Goal: Task Accomplishment & Management: Use online tool/utility

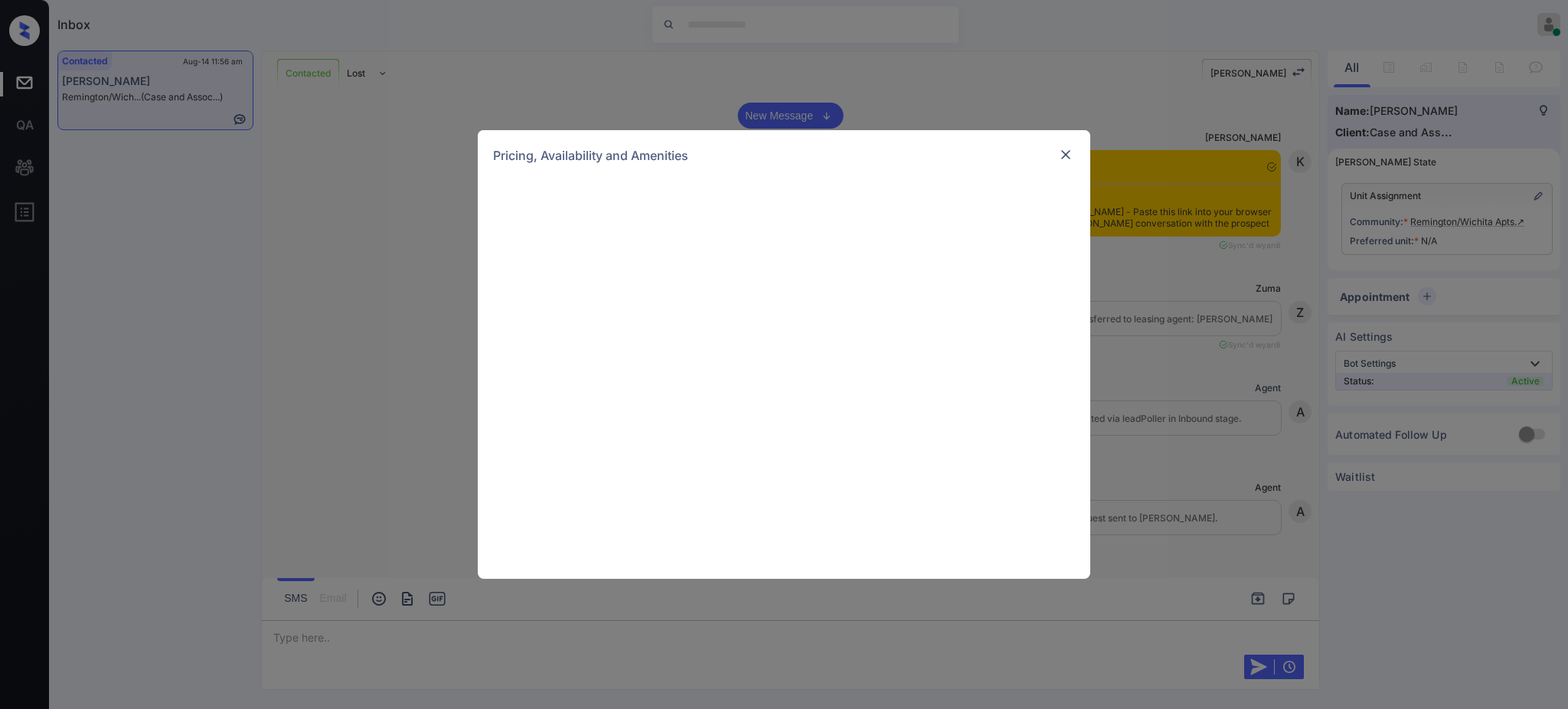
scroll to position [1021, 0]
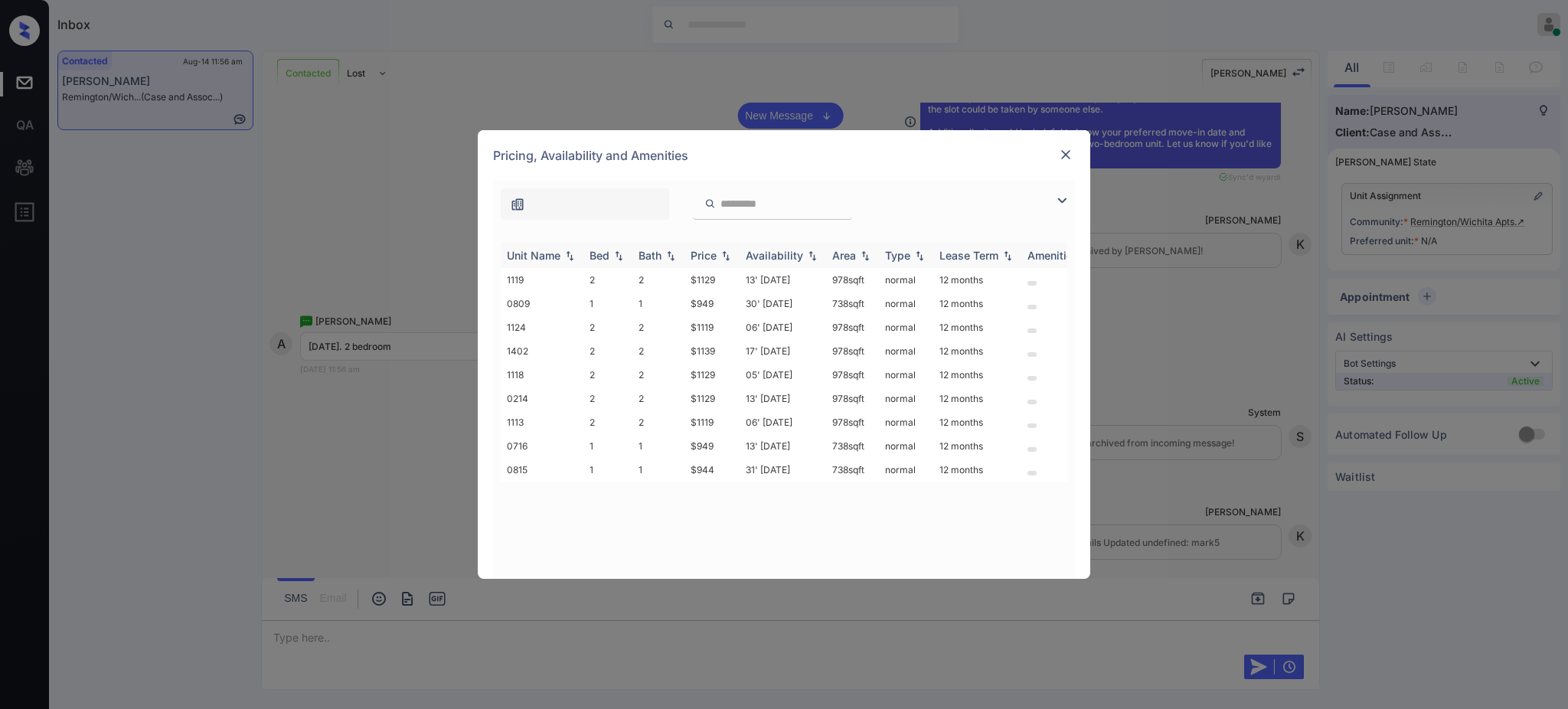
click at [586, 254] on th "Bed" at bounding box center [608, 255] width 49 height 25
drag, startPoint x: 689, startPoint y: 303, endPoint x: 728, endPoint y: 301, distance: 39.1
click at [728, 301] on td "$1119" at bounding box center [712, 303] width 55 height 24
copy td "$1119"
click at [1062, 154] on img at bounding box center [1066, 154] width 15 height 15
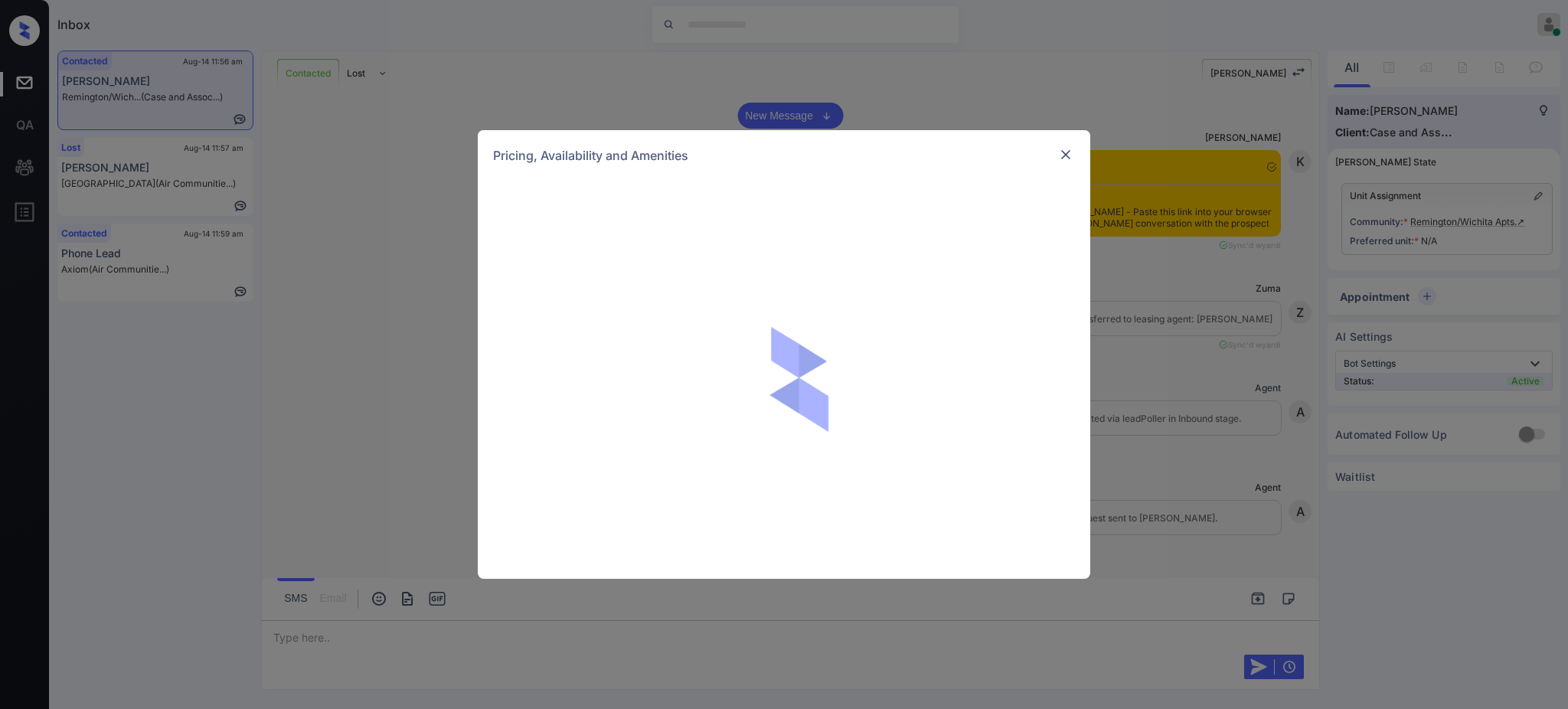
scroll to position [1425, 0]
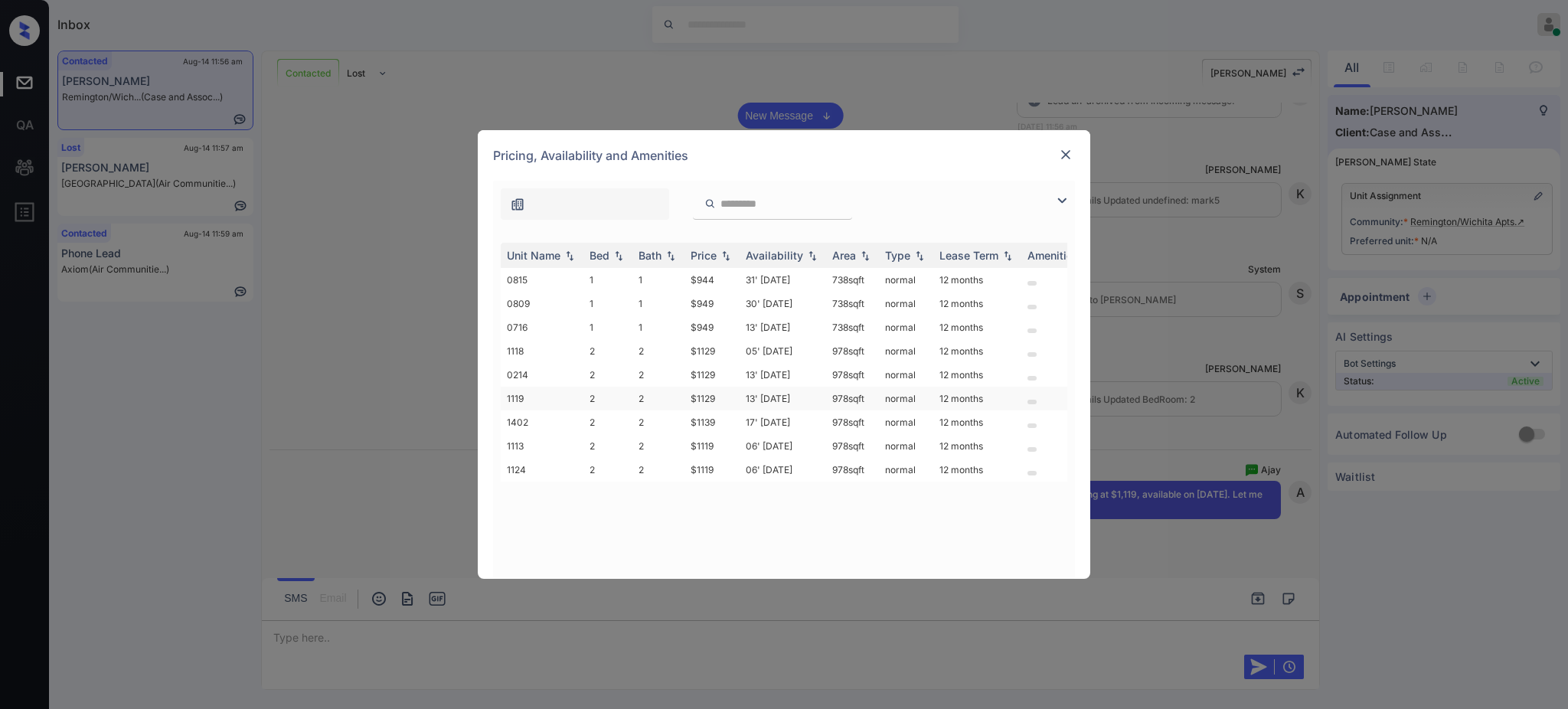
click at [699, 389] on td "$1129" at bounding box center [712, 398] width 55 height 24
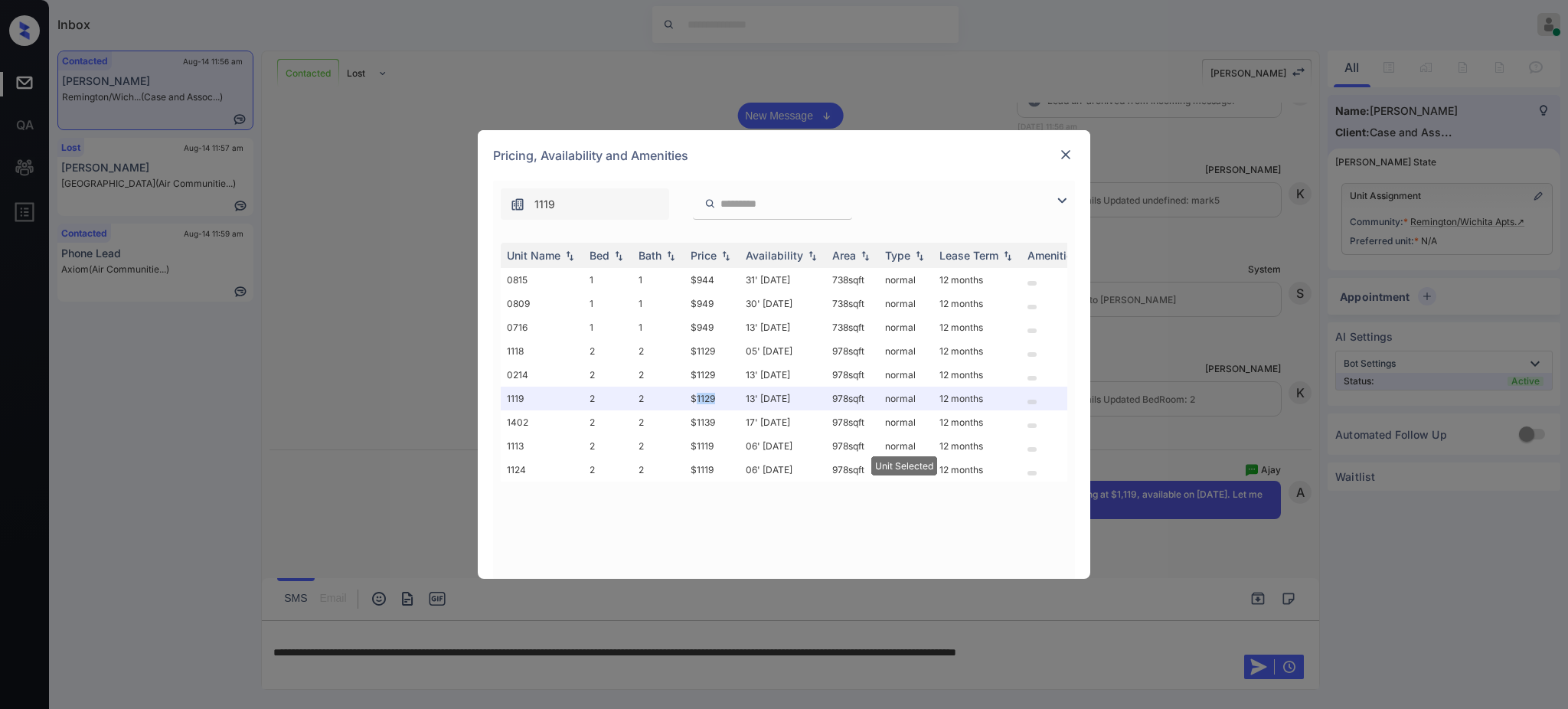
click at [1064, 157] on img at bounding box center [1066, 154] width 15 height 15
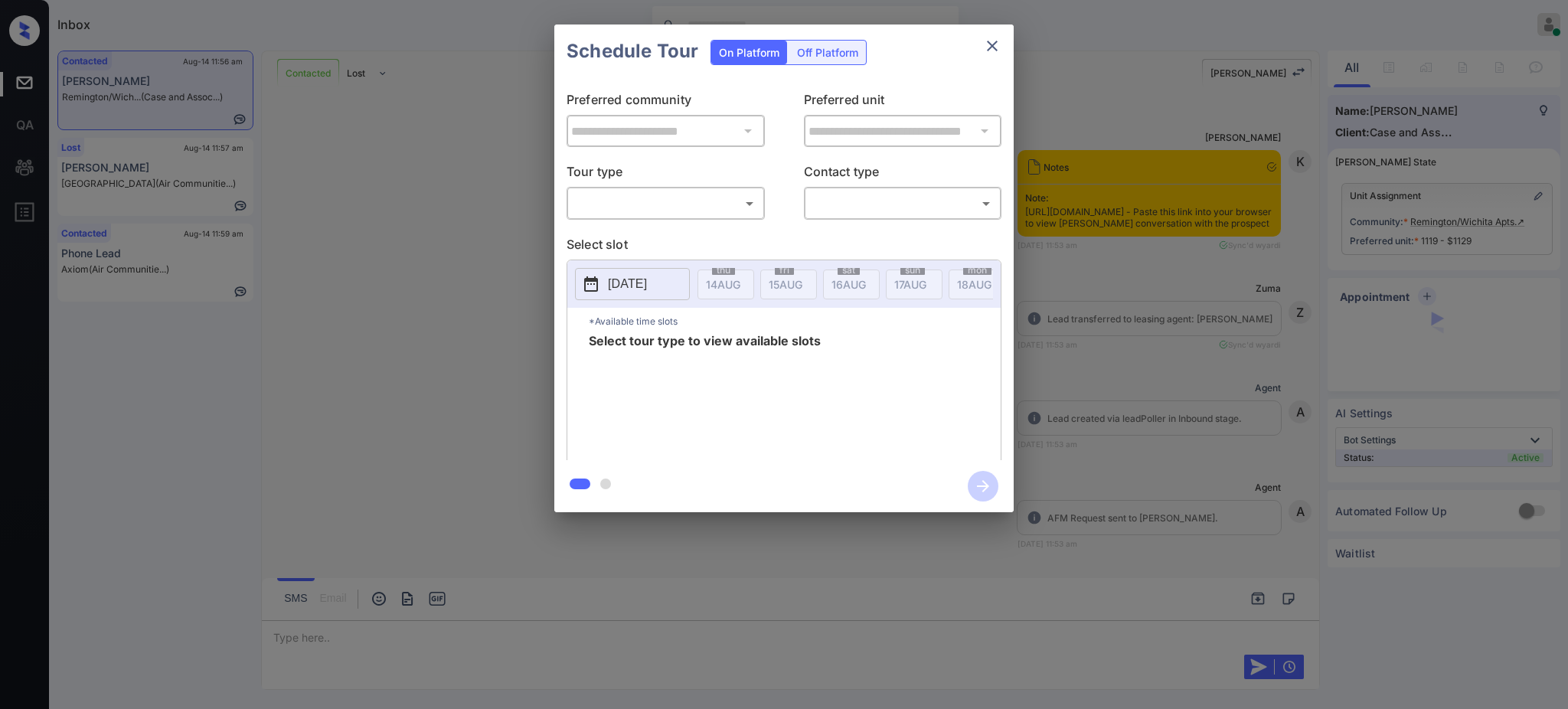
click at [644, 199] on body "Inbox Ajay Kumar Online Set yourself offline Set yourself on break Profile Swit…" at bounding box center [784, 354] width 1568 height 709
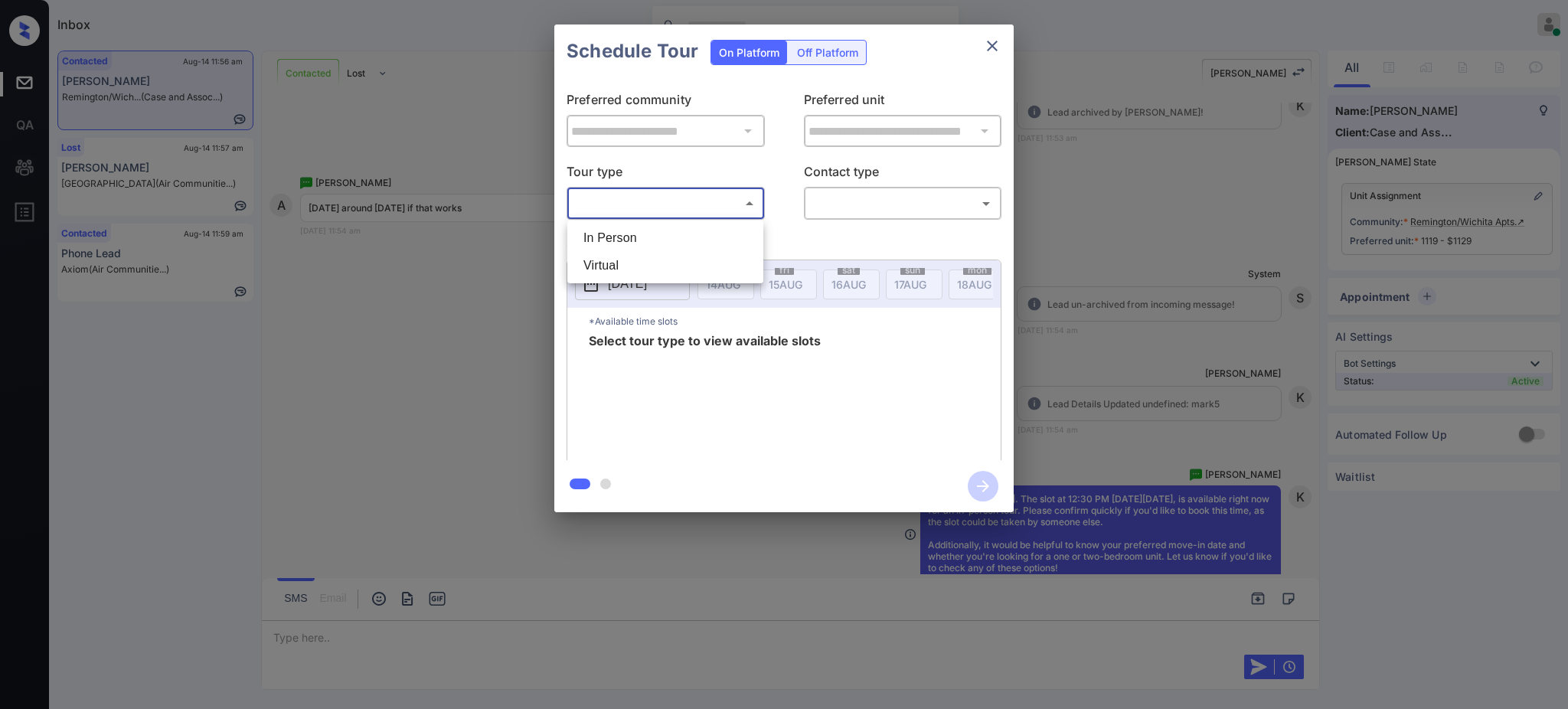
click at [634, 226] on li "In Person" at bounding box center [665, 238] width 188 height 28
type input "********"
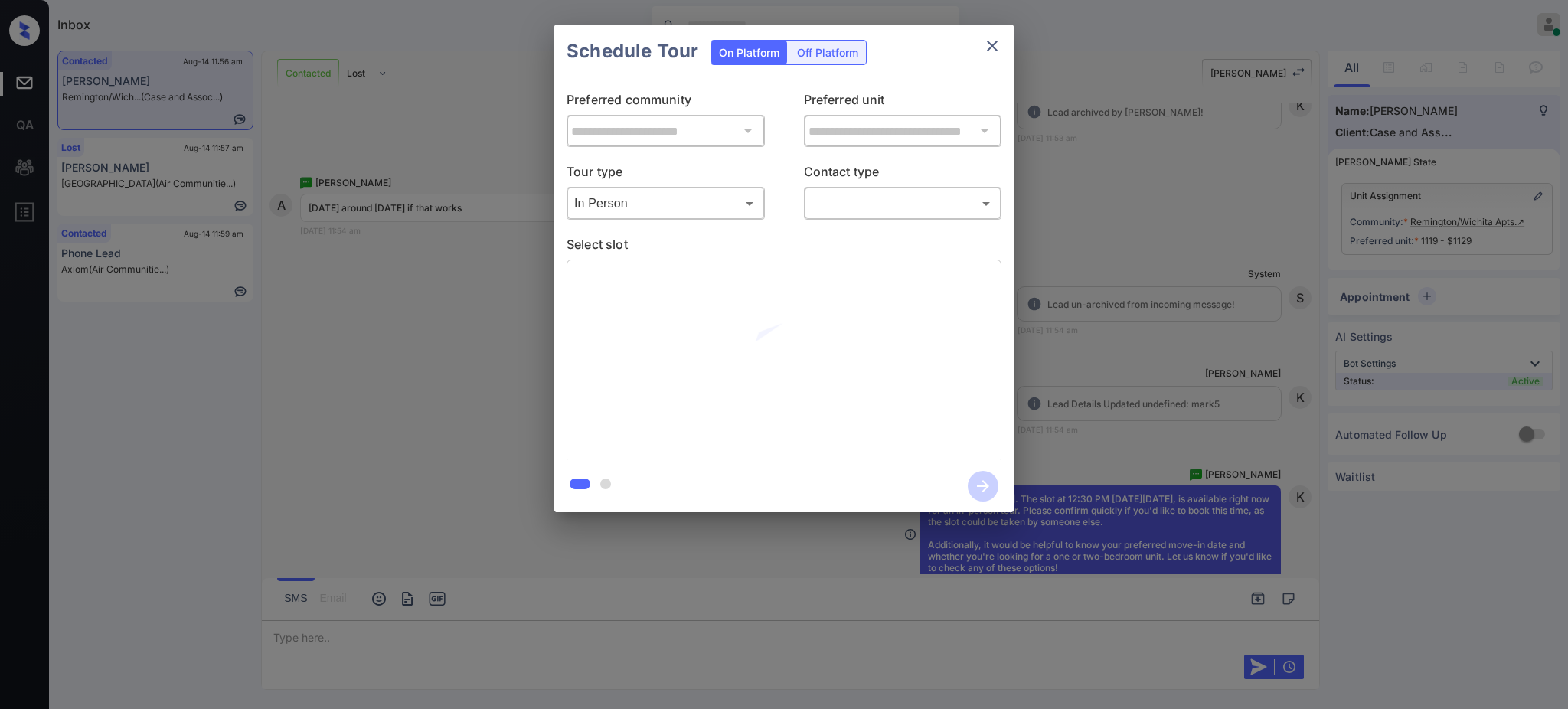
click at [780, 206] on div "Tour type In Person ******** ​ Contact type ​ ​" at bounding box center [784, 191] width 435 height 58
click at [821, 201] on body "Inbox Ajay Kumar Online Set yourself offline Set yourself on break Profile Swit…" at bounding box center [784, 354] width 1568 height 709
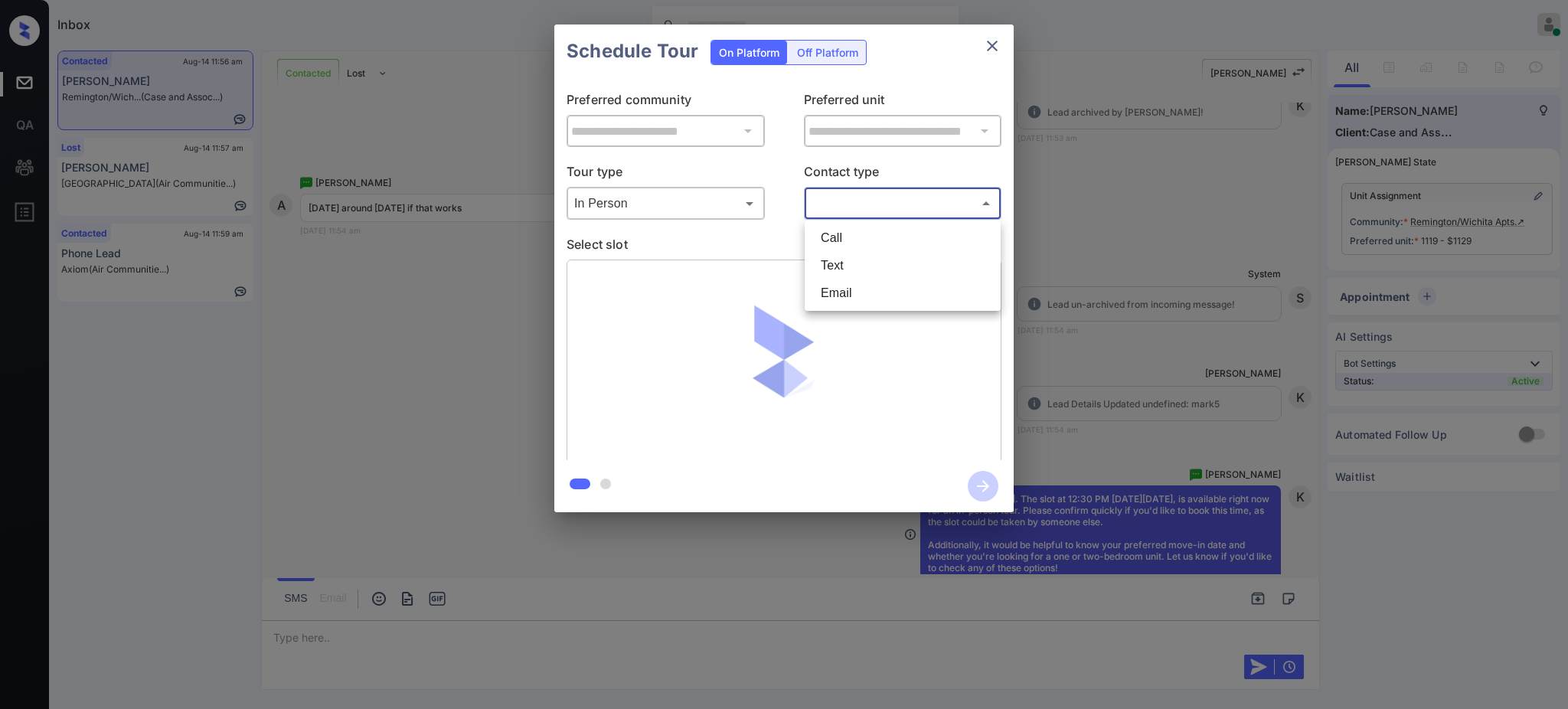
click at [862, 274] on li "Text" at bounding box center [903, 266] width 188 height 28
type input "****"
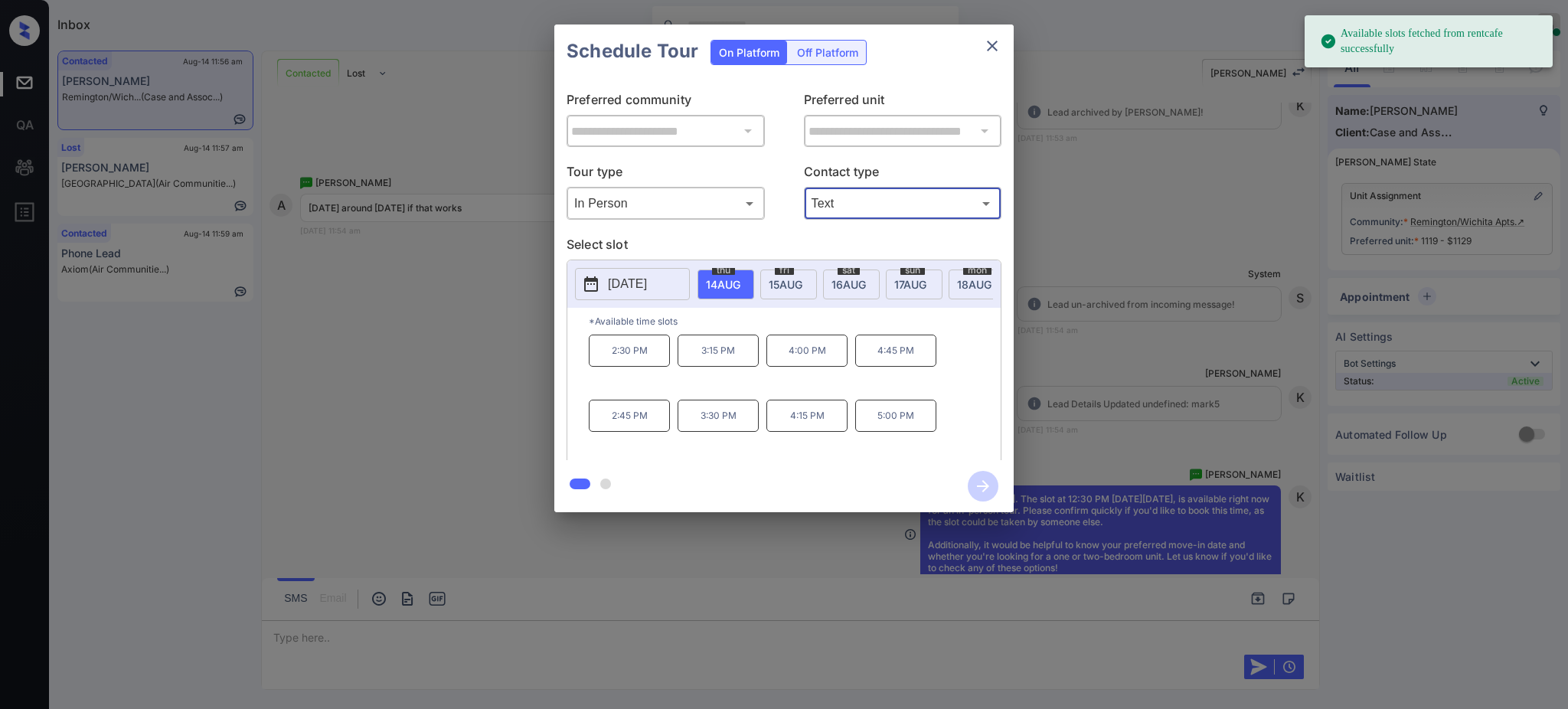
click at [642, 276] on p "2025-08-14" at bounding box center [628, 284] width 39 height 19
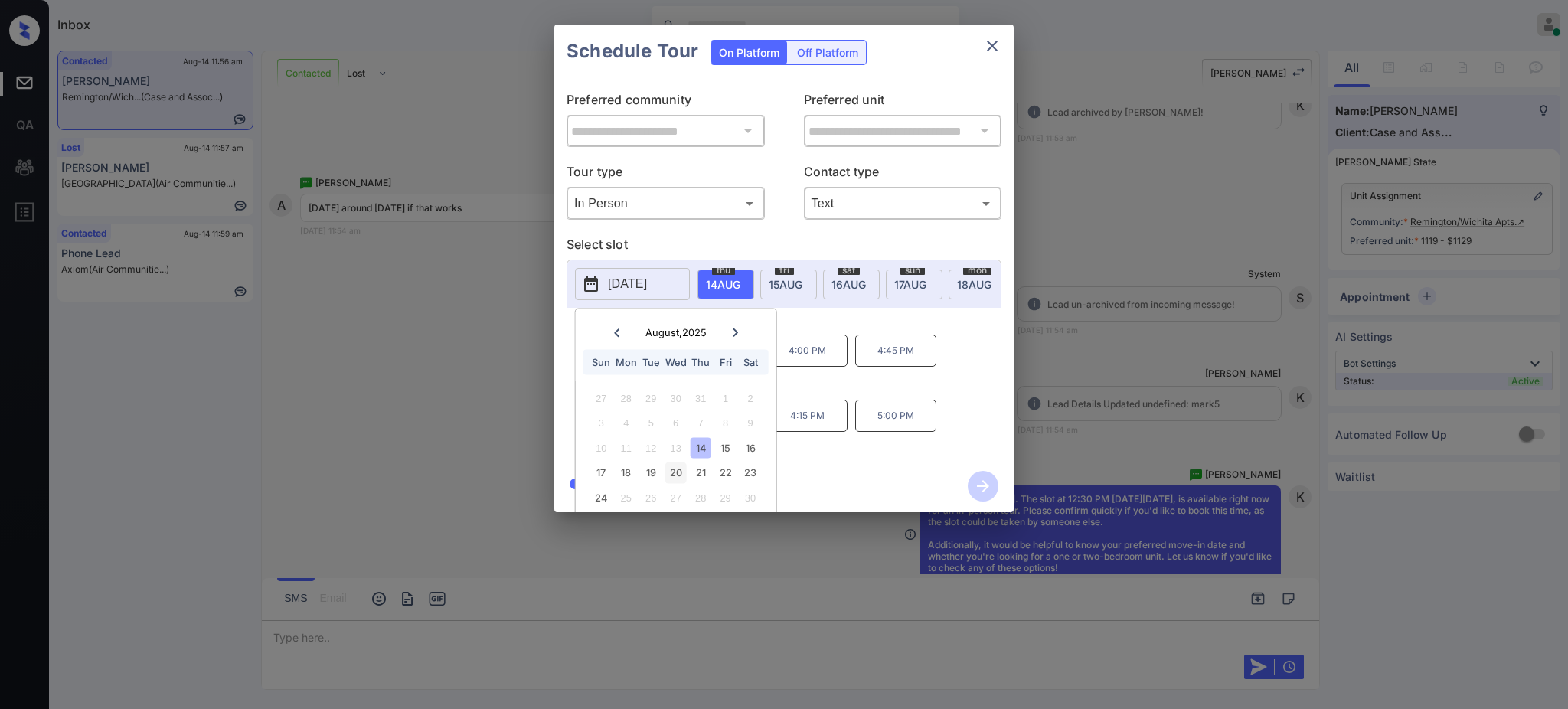
scroll to position [50, 0]
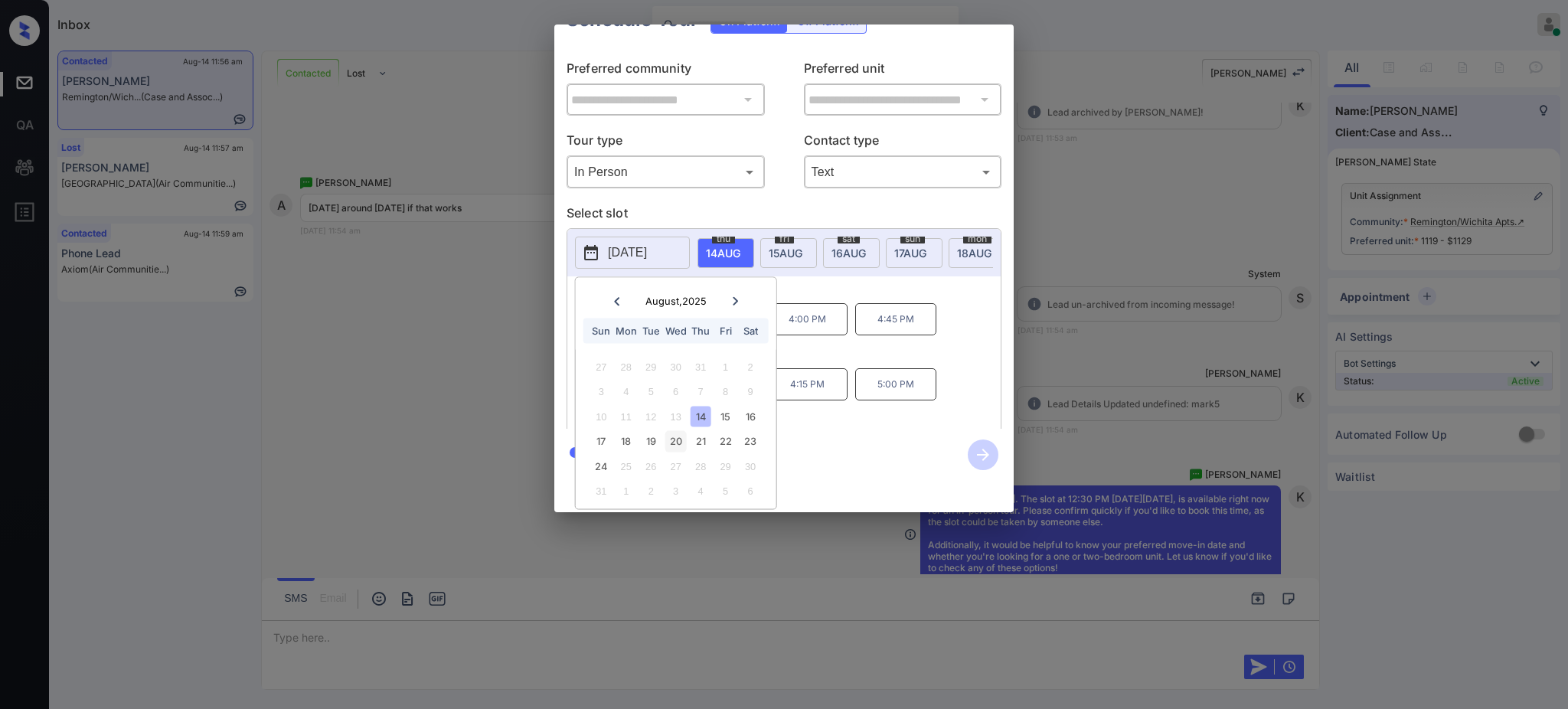
click at [677, 432] on div "20" at bounding box center [675, 441] width 20 height 20
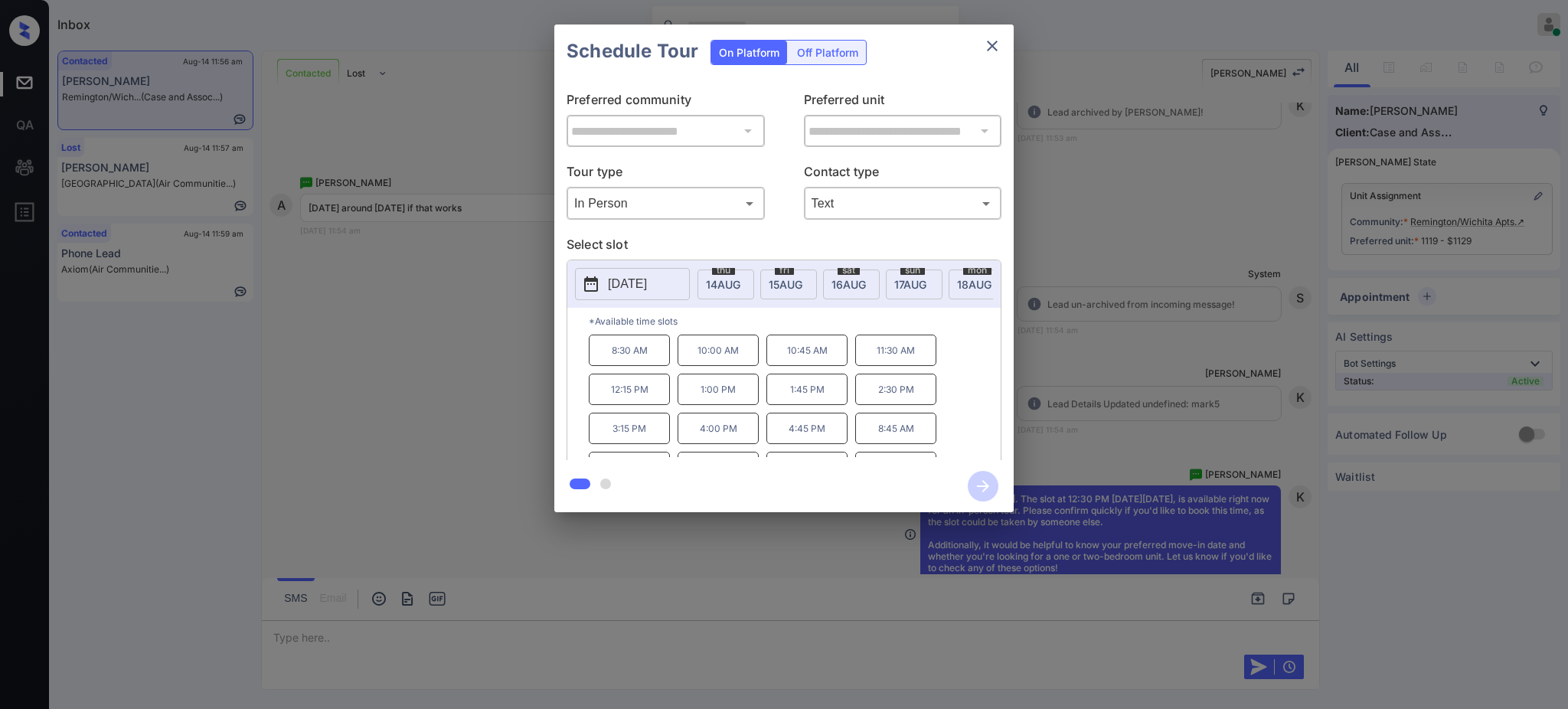
scroll to position [0, 0]
click at [825, 294] on div "2025-08-20 thu 14 AUG fri 15 AUG sat 16 AUG sun 17 AUG mon 18 AUG tue 19 AUG we…" at bounding box center [784, 363] width 435 height 206
click at [737, 403] on p "1:00 PM" at bounding box center [719, 389] width 81 height 32
click at [986, 482] on icon "button" at bounding box center [983, 487] width 31 height 31
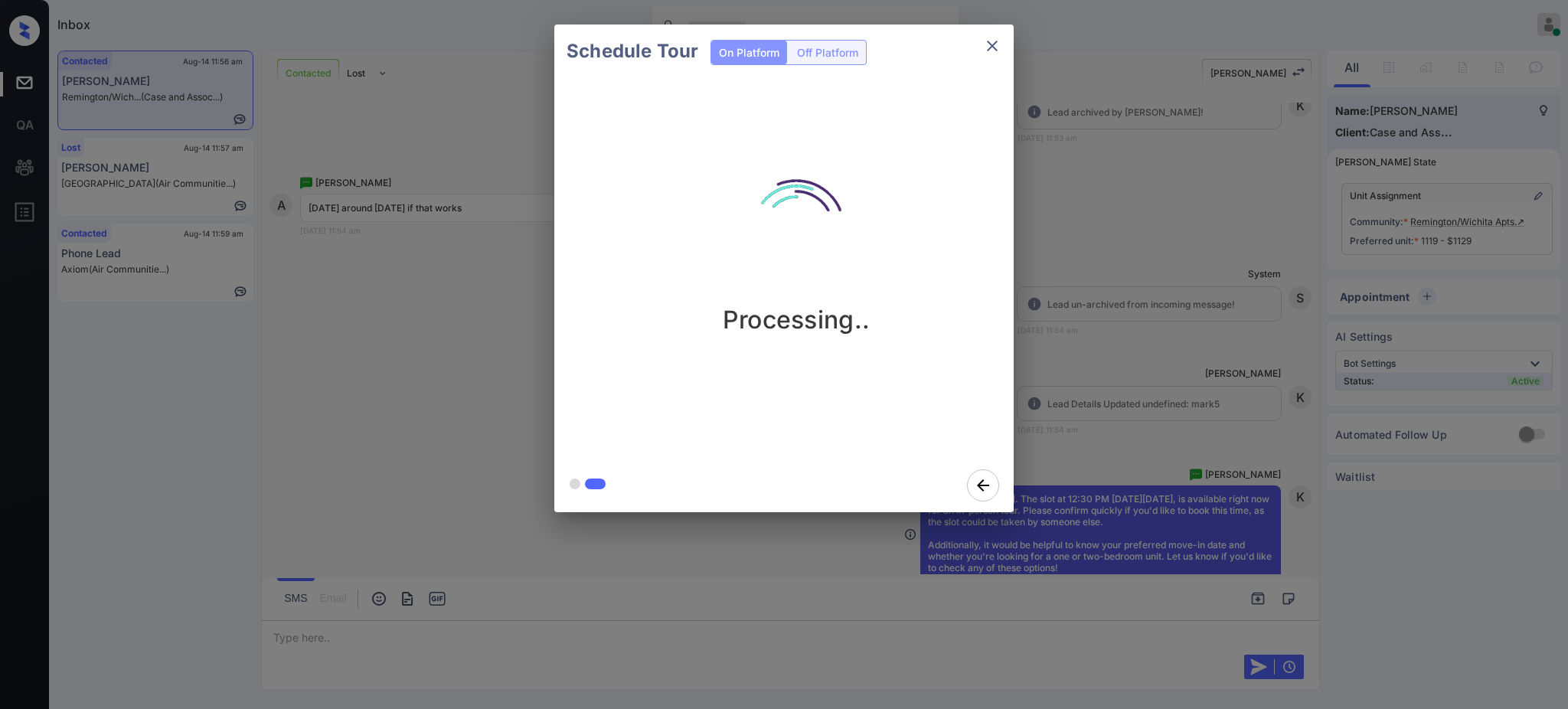
click at [1162, 372] on div "Schedule Tour On Platform Off Platform Processing.." at bounding box center [784, 269] width 1568 height 537
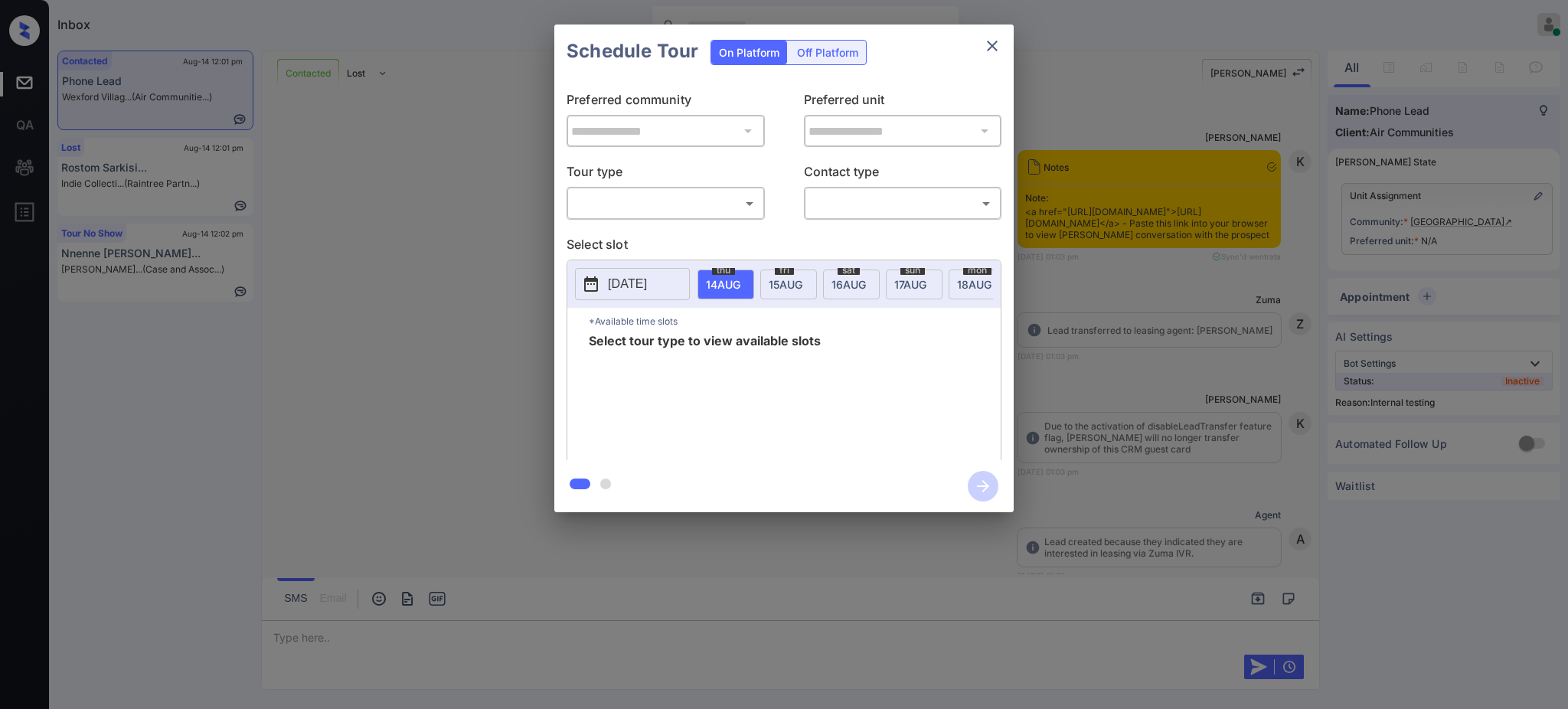
scroll to position [2930, 0]
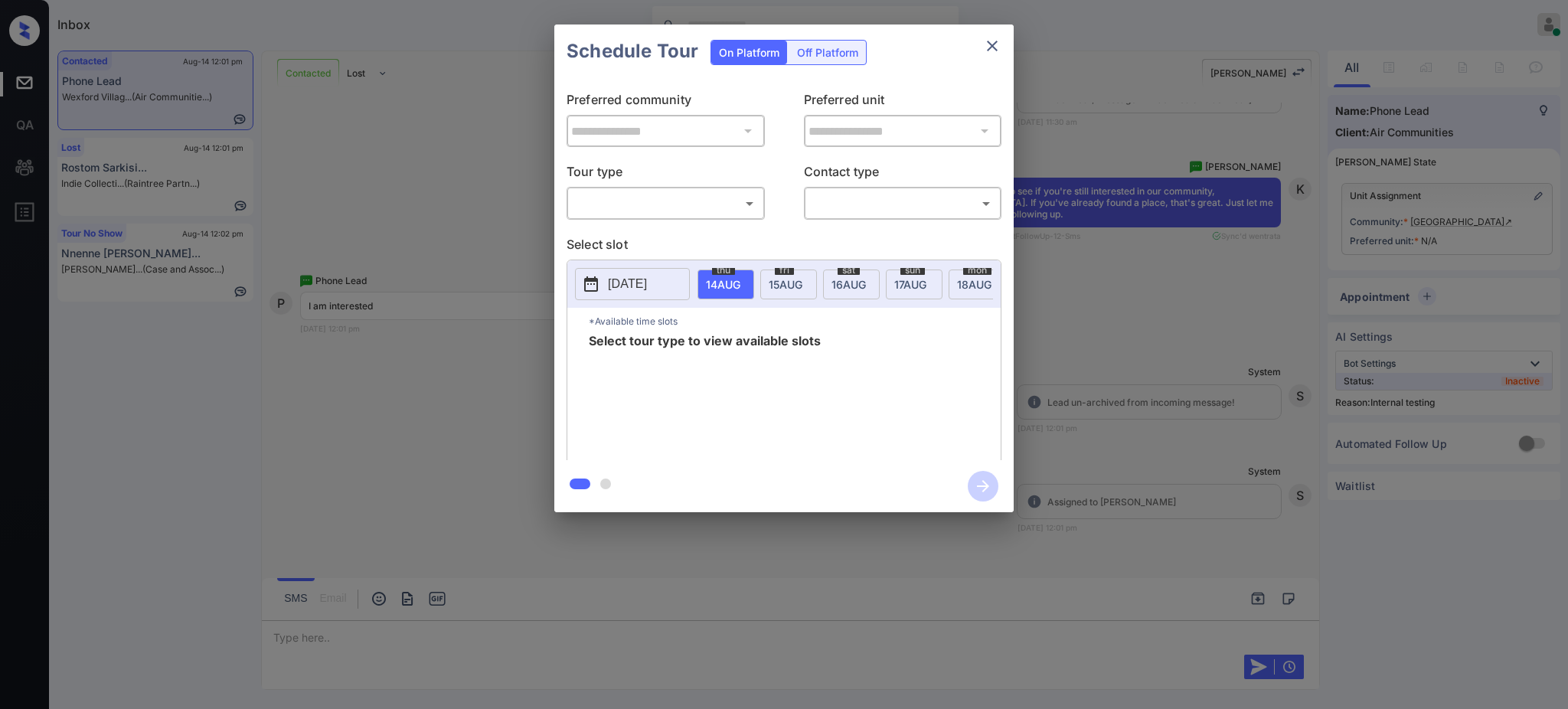
click at [690, 205] on body "Inbox Ajay Kumar Online Set yourself offline Set yourself on break Profile Swit…" at bounding box center [784, 354] width 1568 height 709
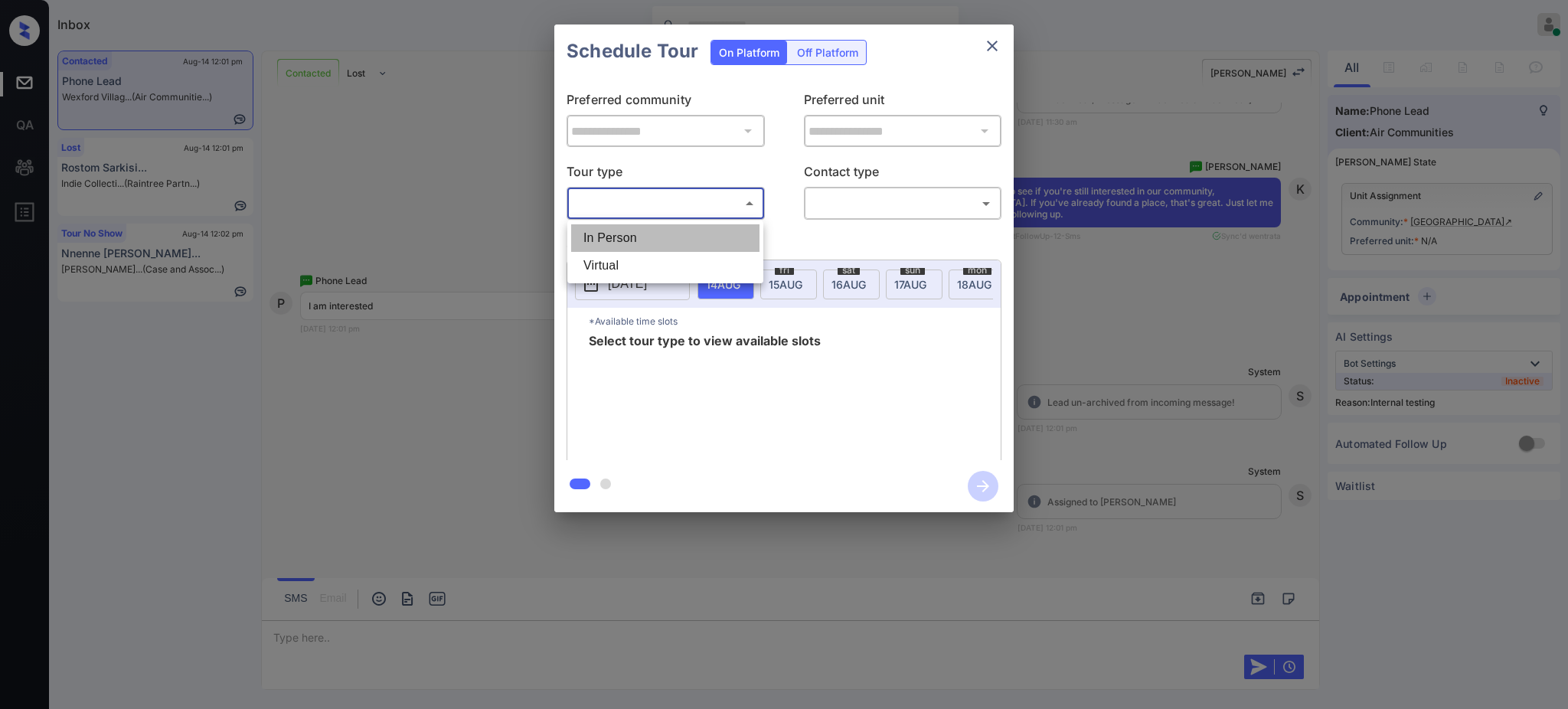
click at [664, 242] on li "In Person" at bounding box center [665, 238] width 188 height 28
type input "********"
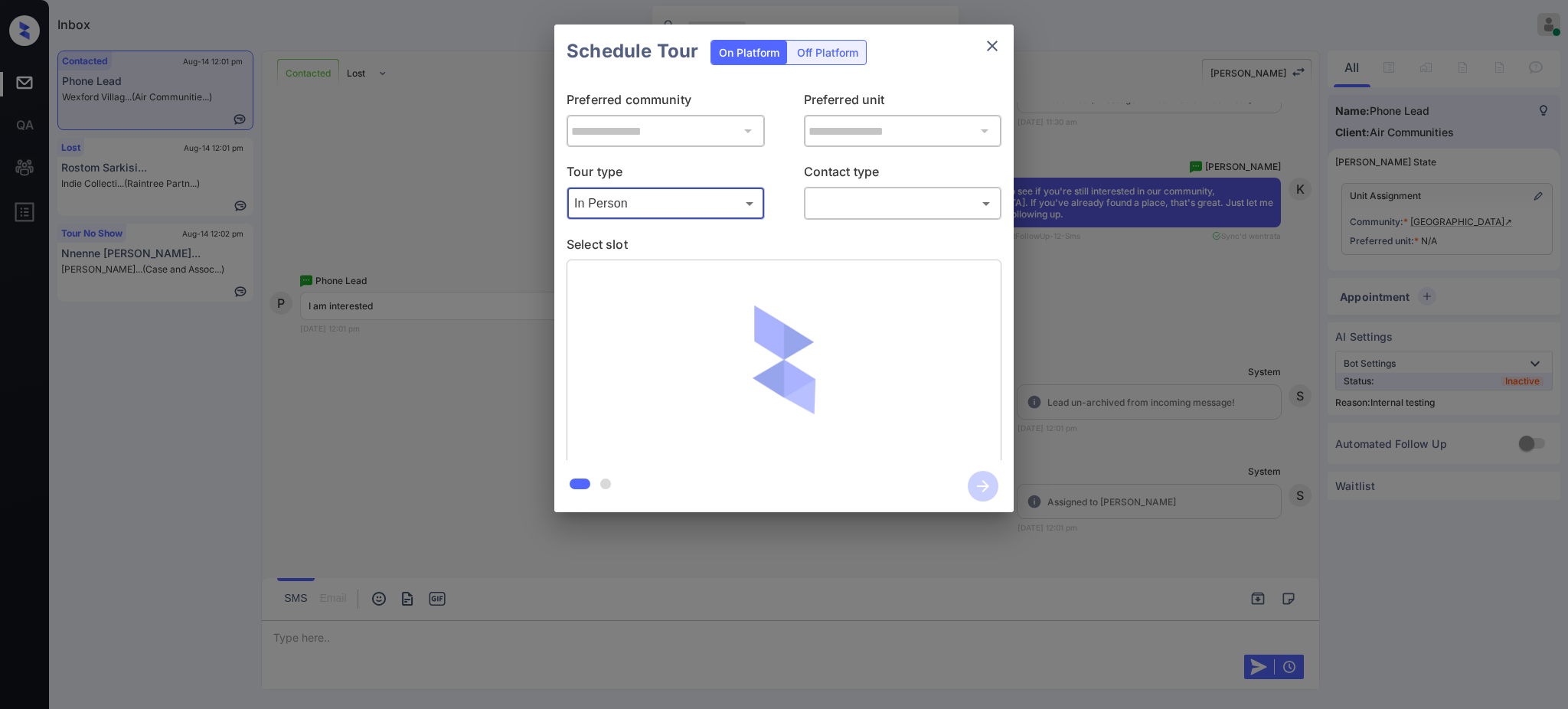
click at [839, 192] on body "Inbox Ajay Kumar Online Set yourself offline Set yourself on break Profile Swit…" at bounding box center [784, 354] width 1568 height 709
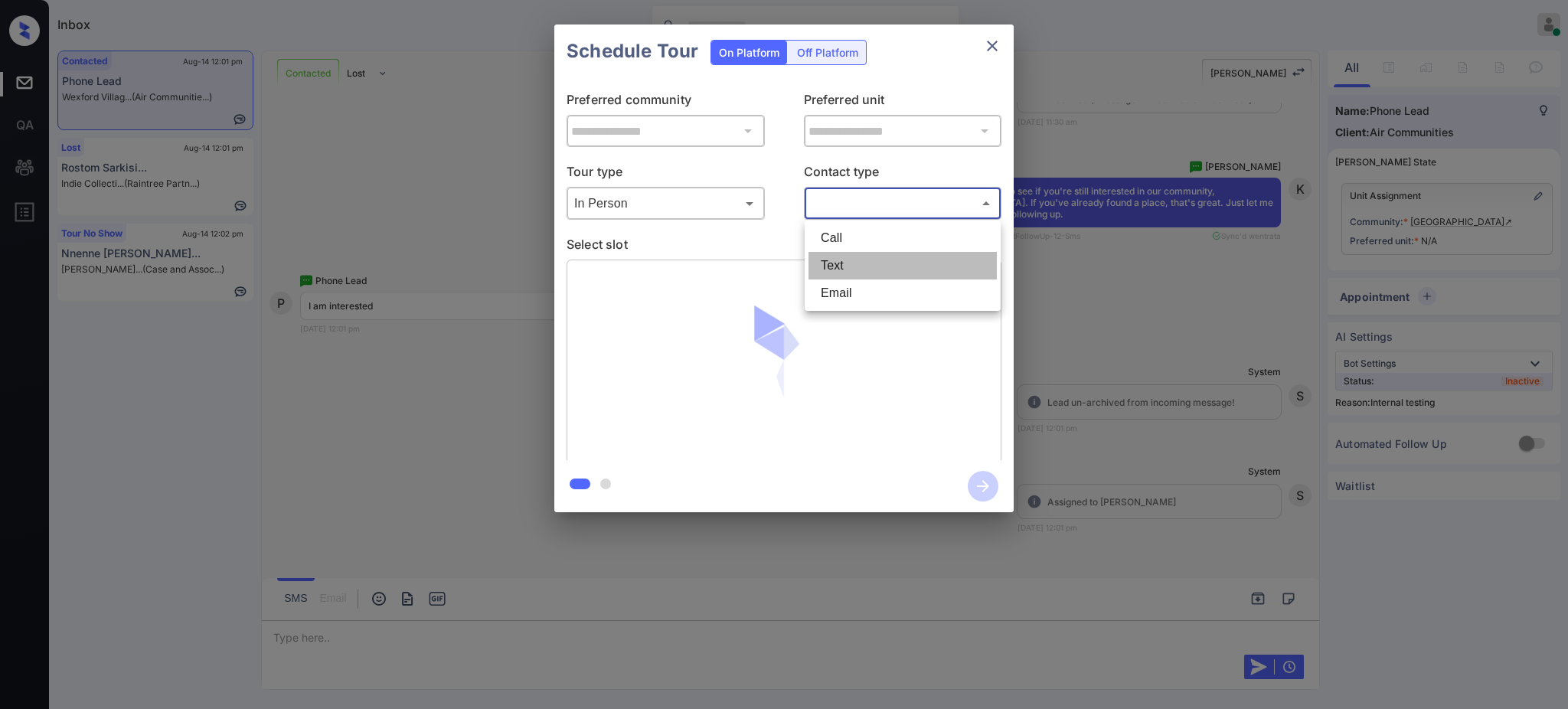
click at [831, 268] on li "Text" at bounding box center [903, 266] width 188 height 28
type input "****"
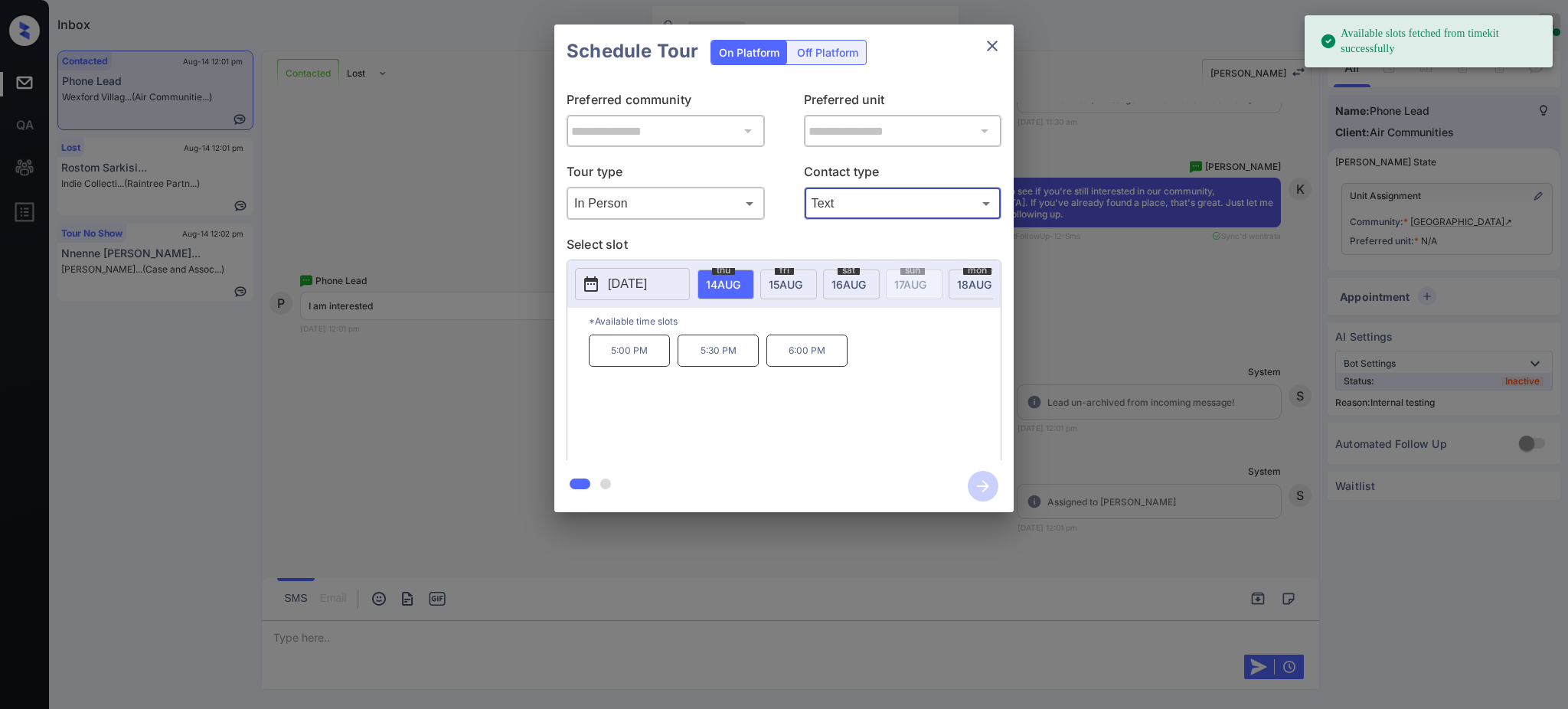
click at [1059, 316] on div "**********" at bounding box center [784, 269] width 1568 height 537
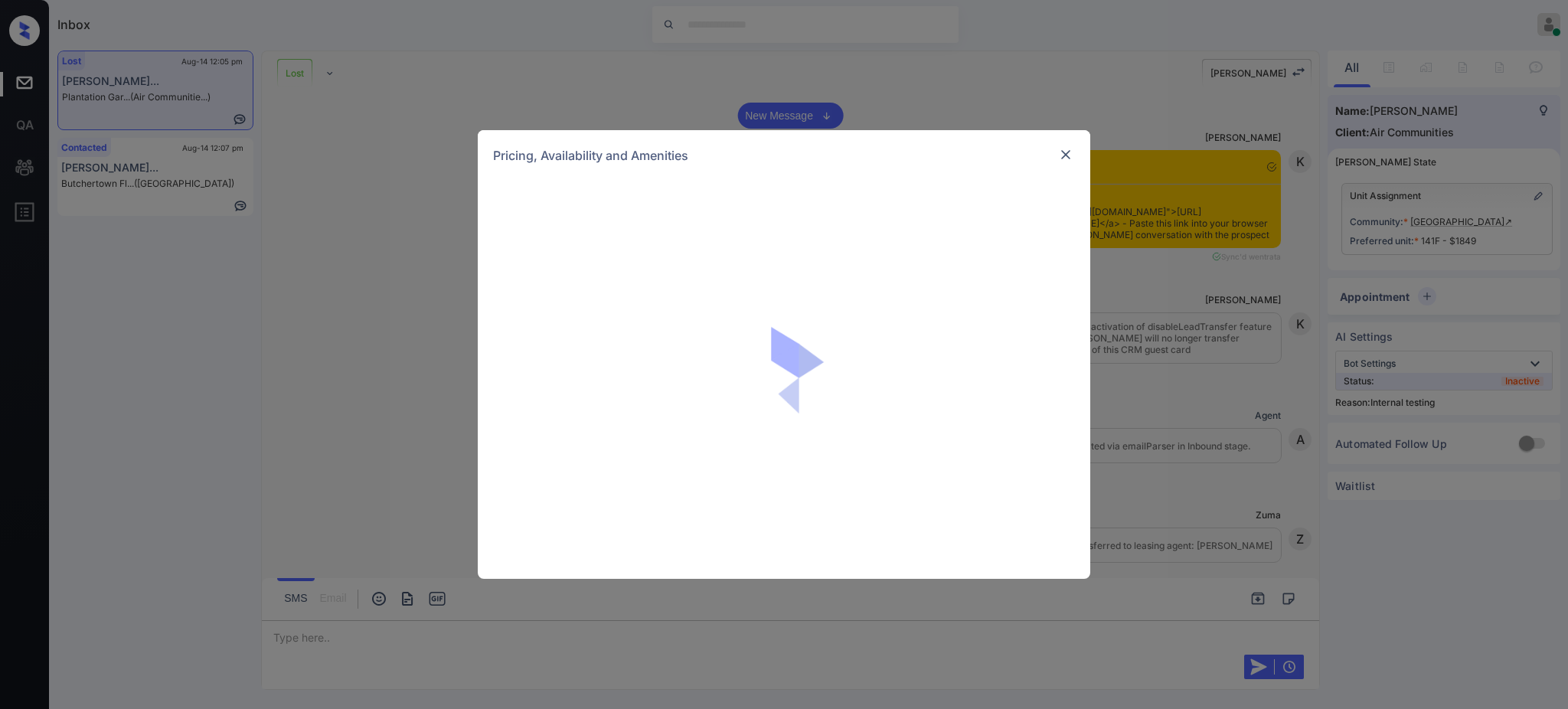
scroll to position [6762, 0]
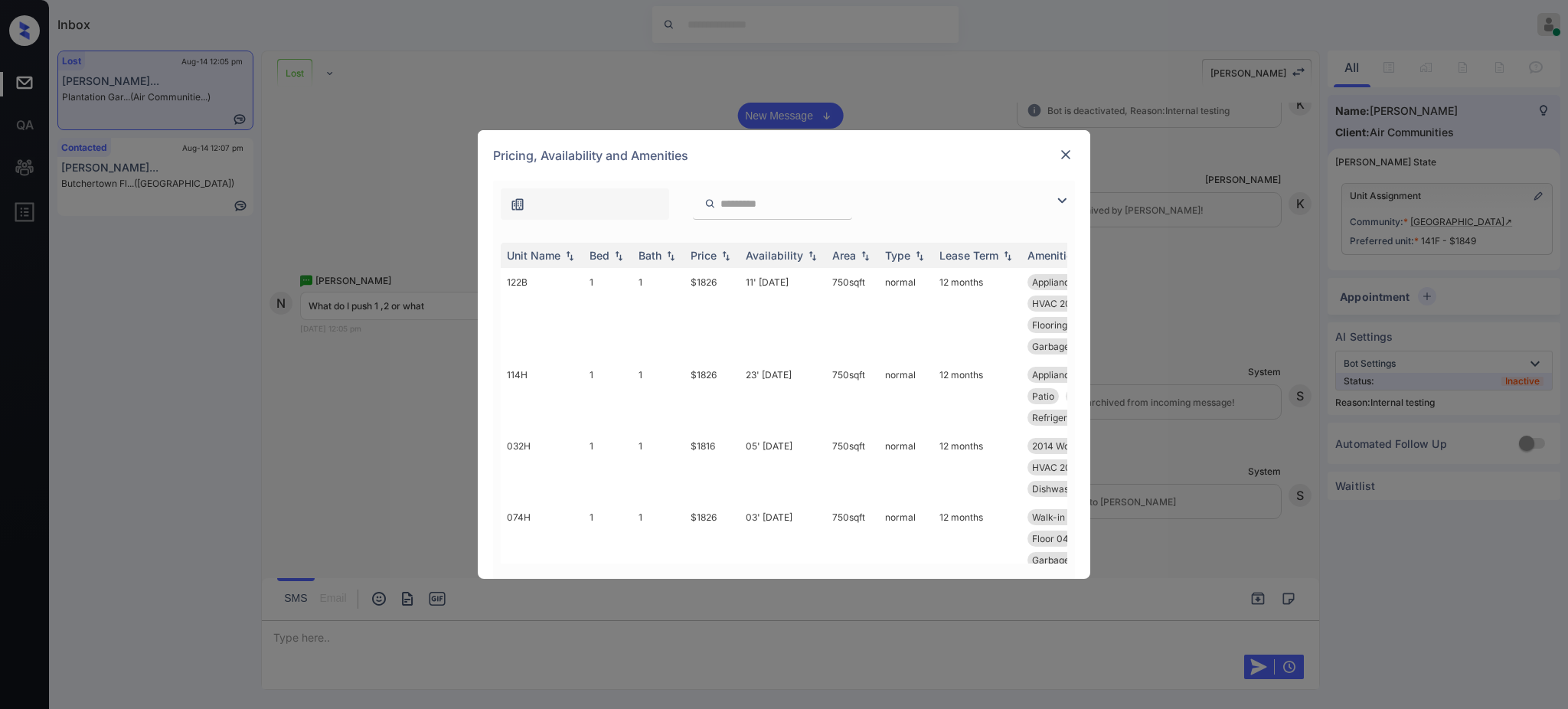
click at [1068, 156] on img at bounding box center [1066, 154] width 15 height 15
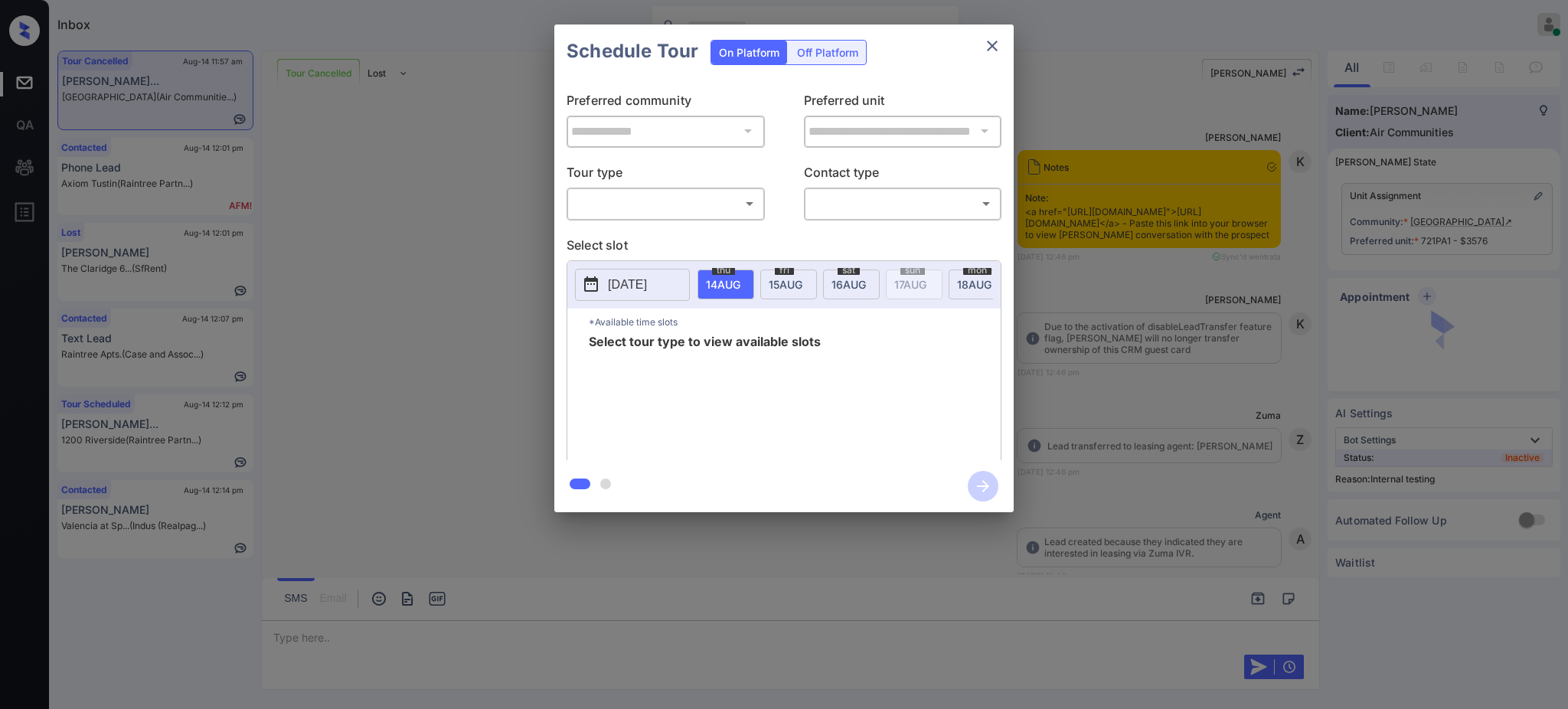
click at [677, 204] on body "Inbox Ajay Kumar Online Set yourself offline Set yourself on break Profile Swit…" at bounding box center [784, 354] width 1568 height 709
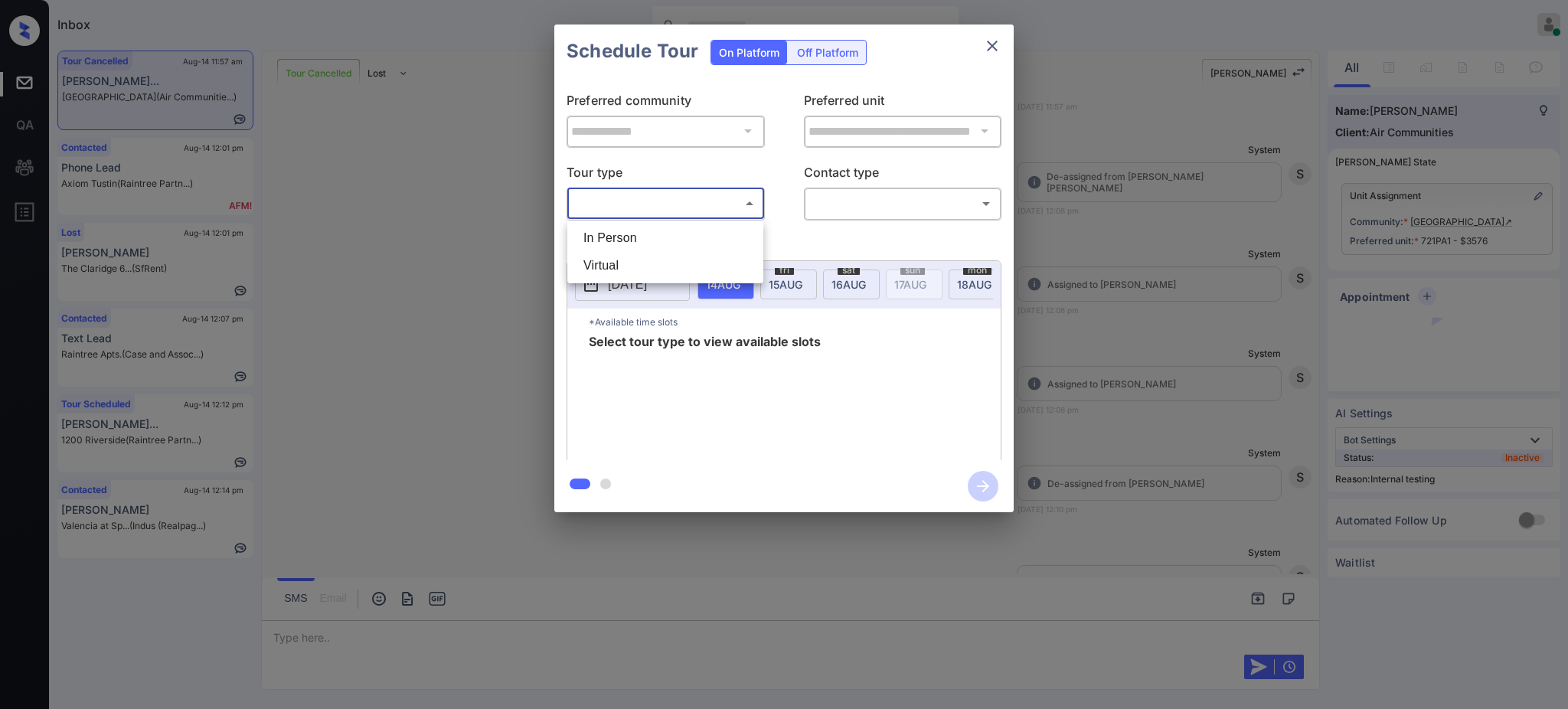
click at [653, 228] on li "In Person" at bounding box center [665, 238] width 188 height 28
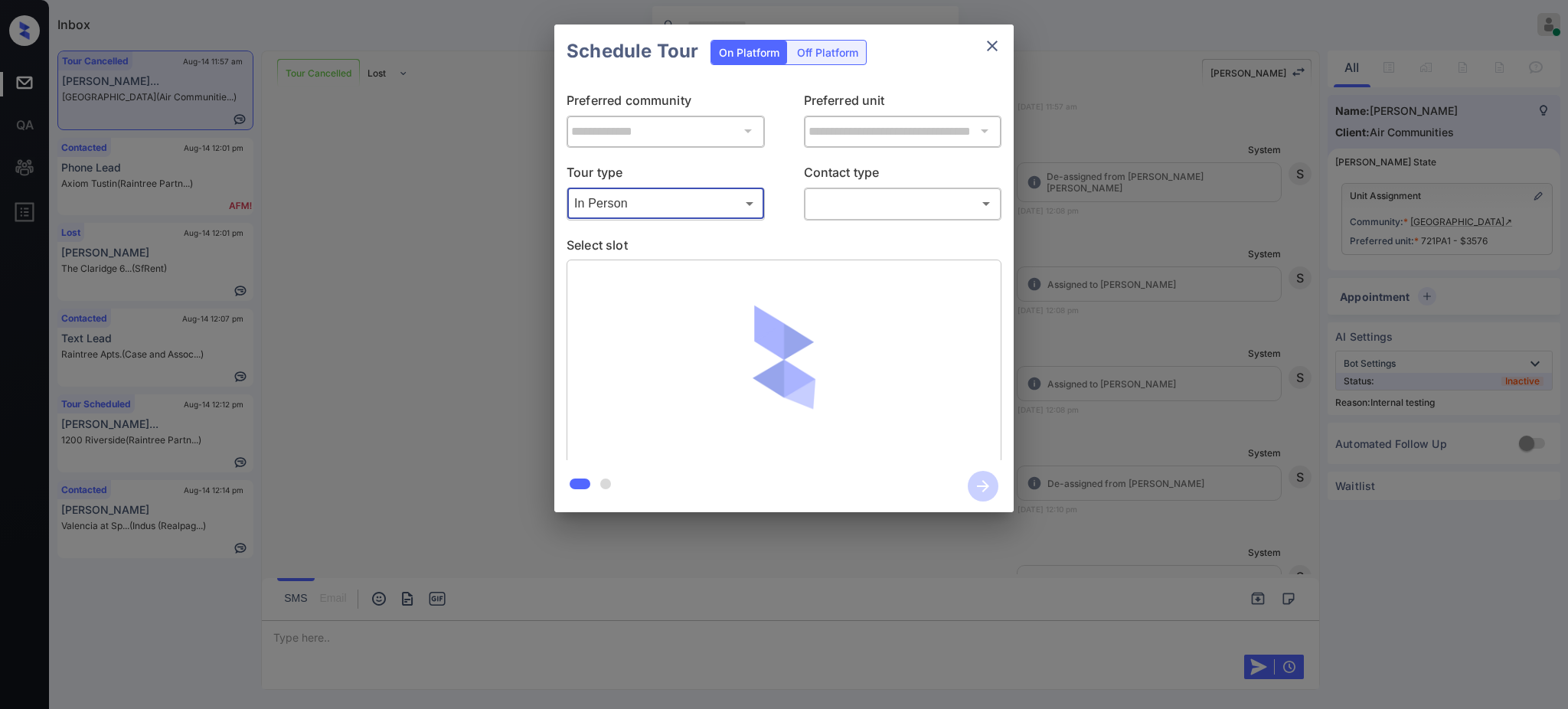
click at [686, 200] on body "Inbox Ajay Kumar Online Set yourself offline Set yourself on break Profile Swit…" at bounding box center [784, 354] width 1568 height 709
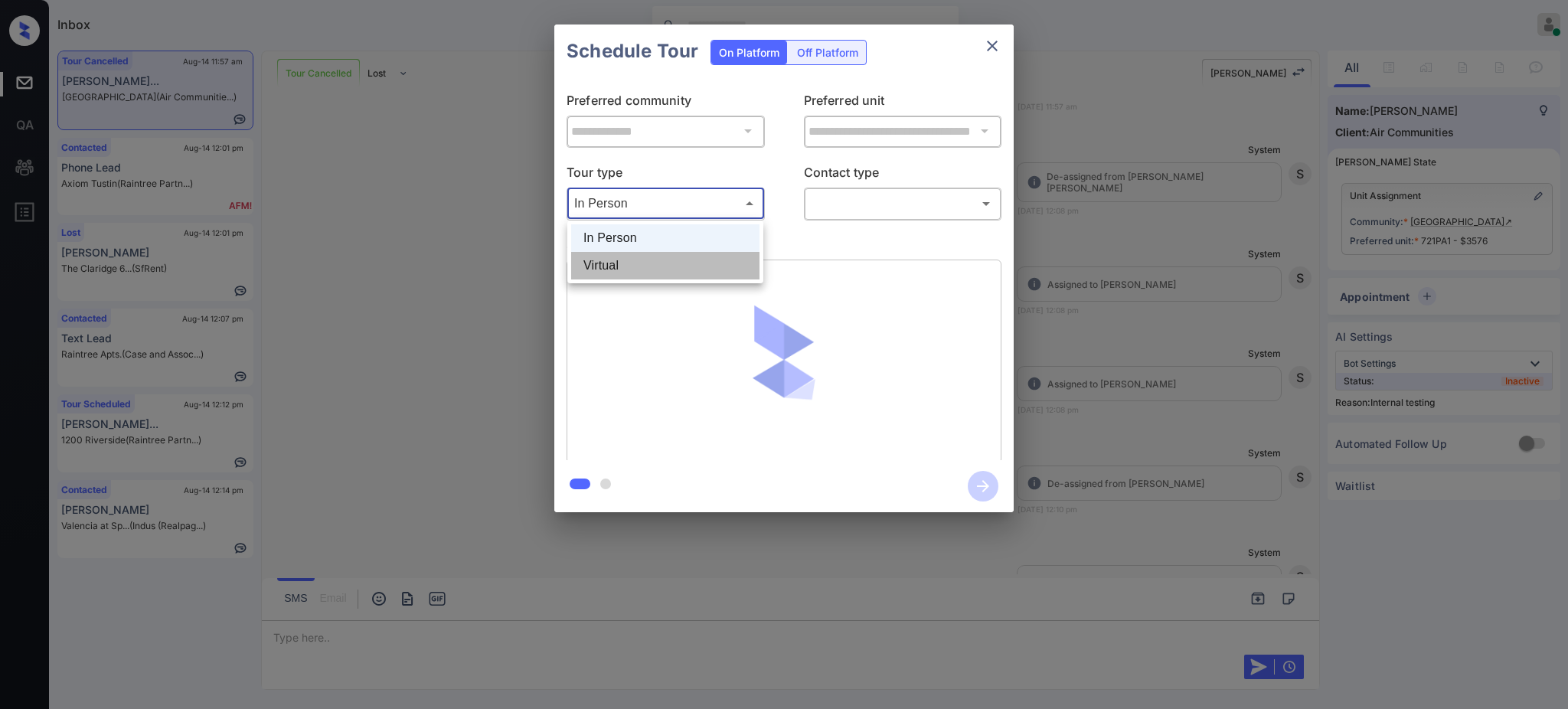
click at [658, 258] on li "Virtual" at bounding box center [665, 266] width 188 height 28
type input "*******"
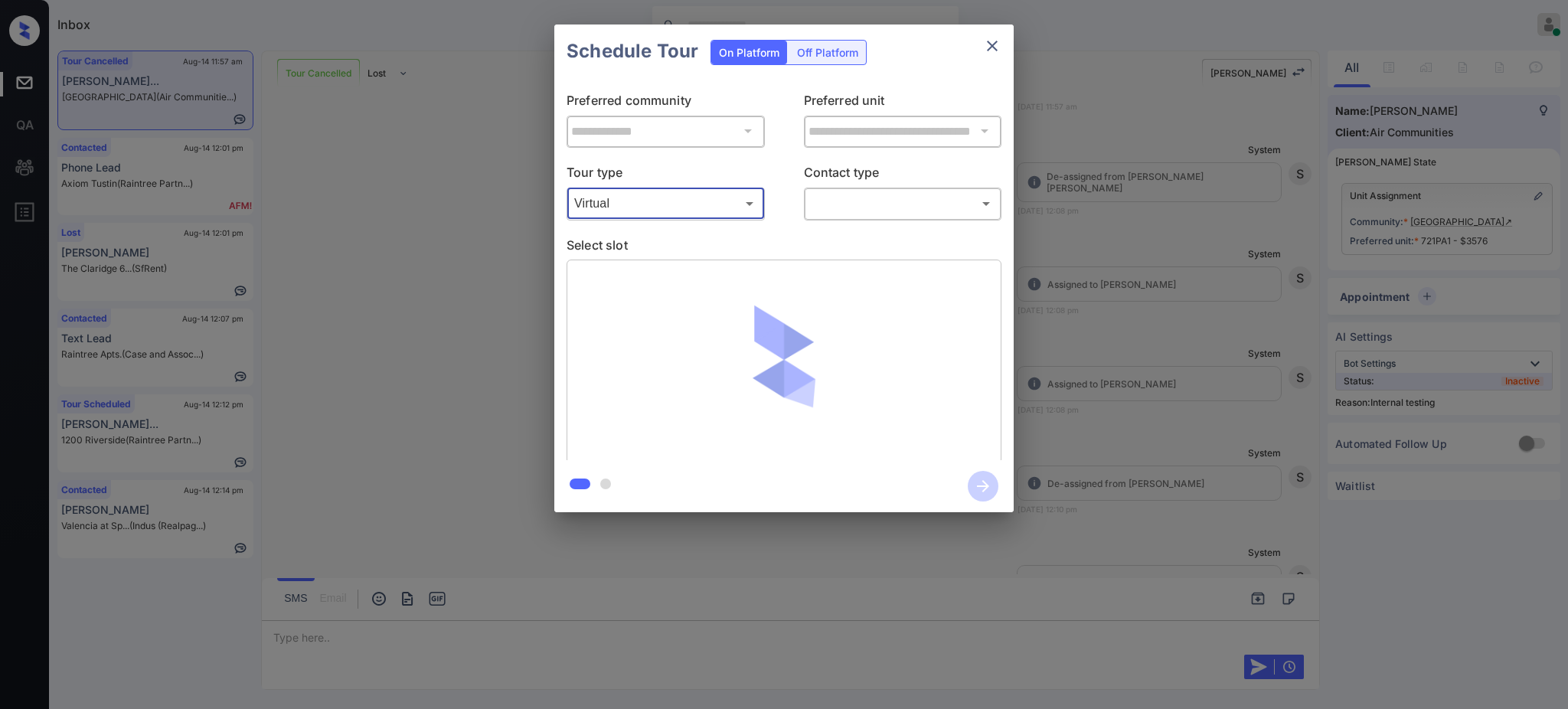
click at [838, 204] on body "Inbox Ajay Kumar Online Set yourself offline Set yourself on break Profile Swit…" at bounding box center [784, 354] width 1568 height 709
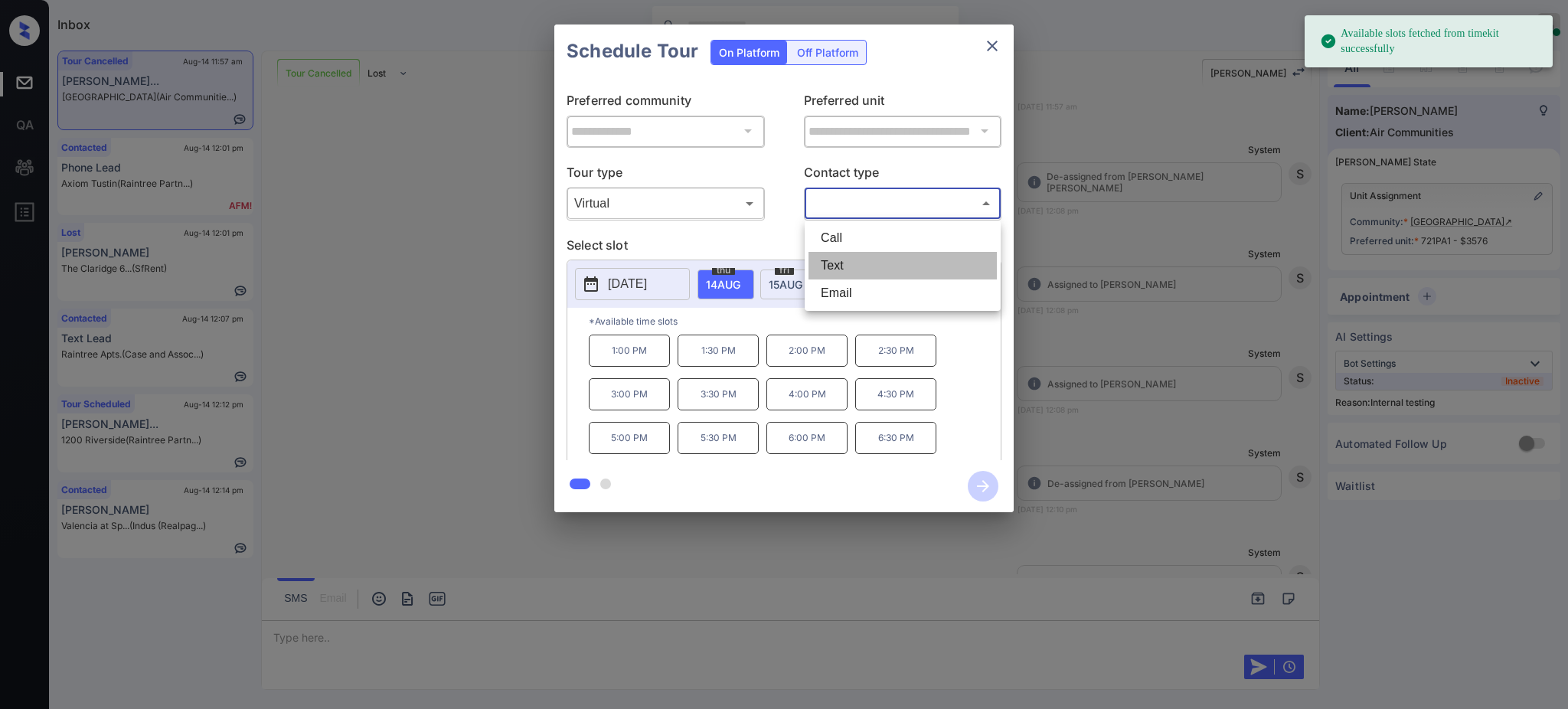
click at [831, 261] on li "Text" at bounding box center [903, 266] width 188 height 28
type input "****"
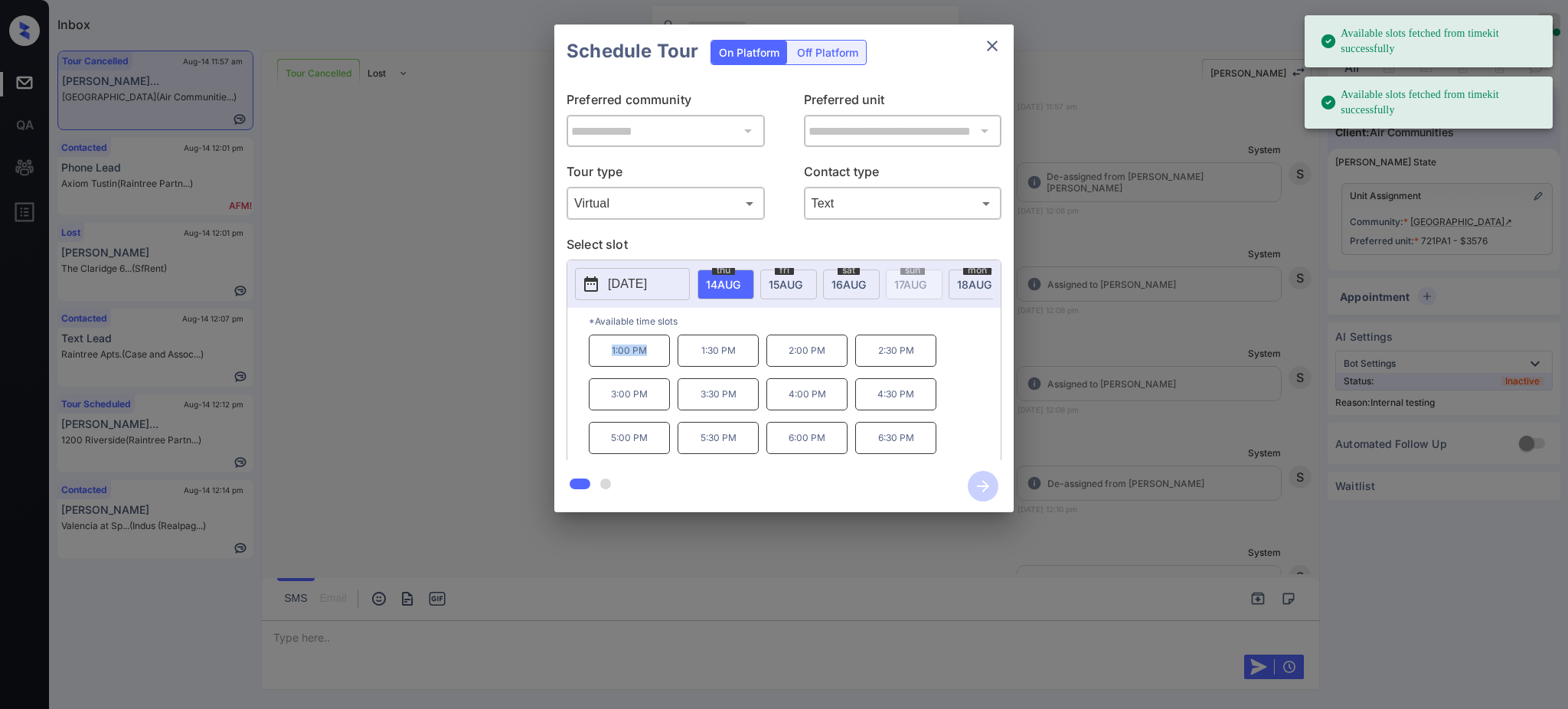
drag, startPoint x: 608, startPoint y: 360, endPoint x: 860, endPoint y: 204, distance: 296.4
click at [672, 362] on div "1:00 PM 1:30 PM 2:00 PM 2:30 PM 3:00 PM 3:30 PM 4:00 PM 4:30 PM 5:00 PM 5:30 PM…" at bounding box center [795, 396] width 412 height 122
copy p "1:00 PM"
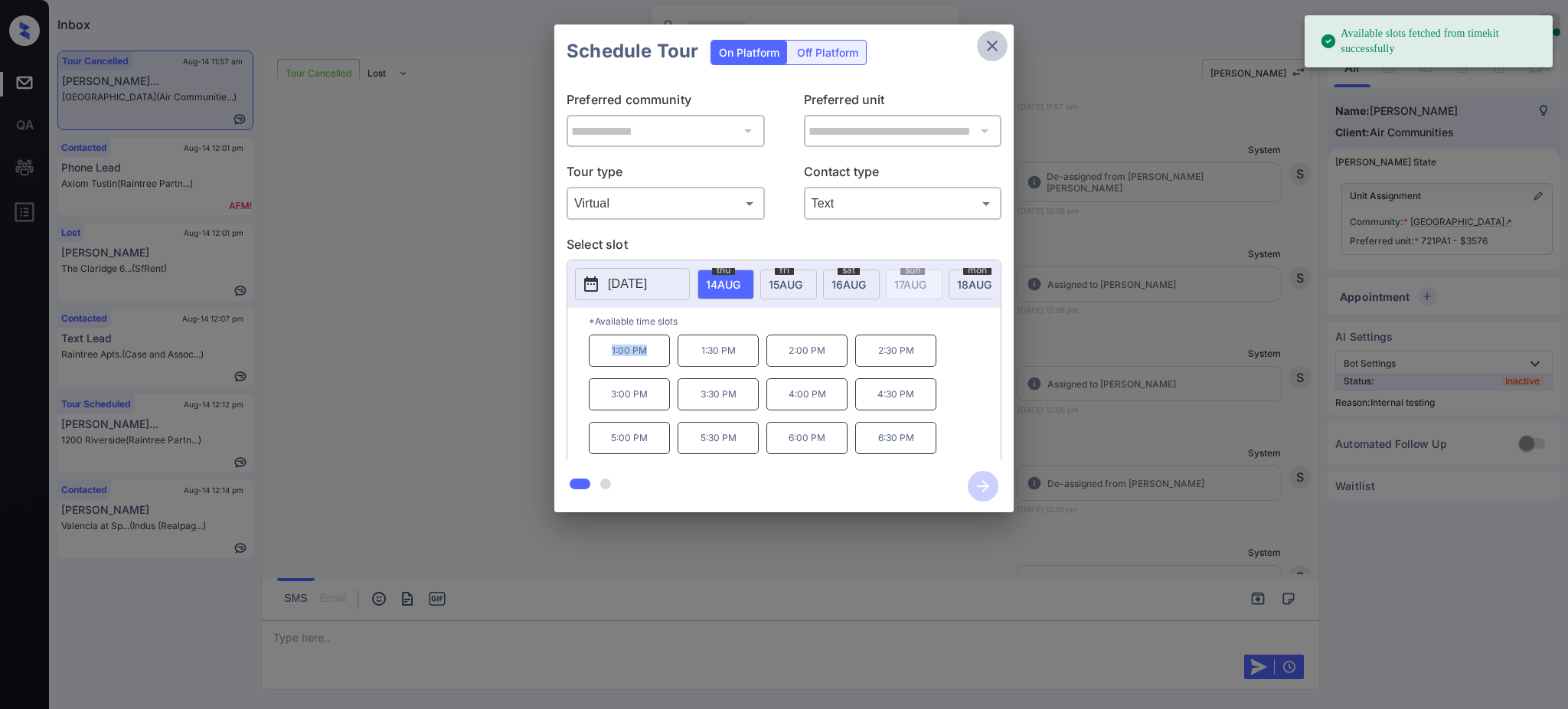
click at [993, 40] on icon "close" at bounding box center [992, 45] width 19 height 19
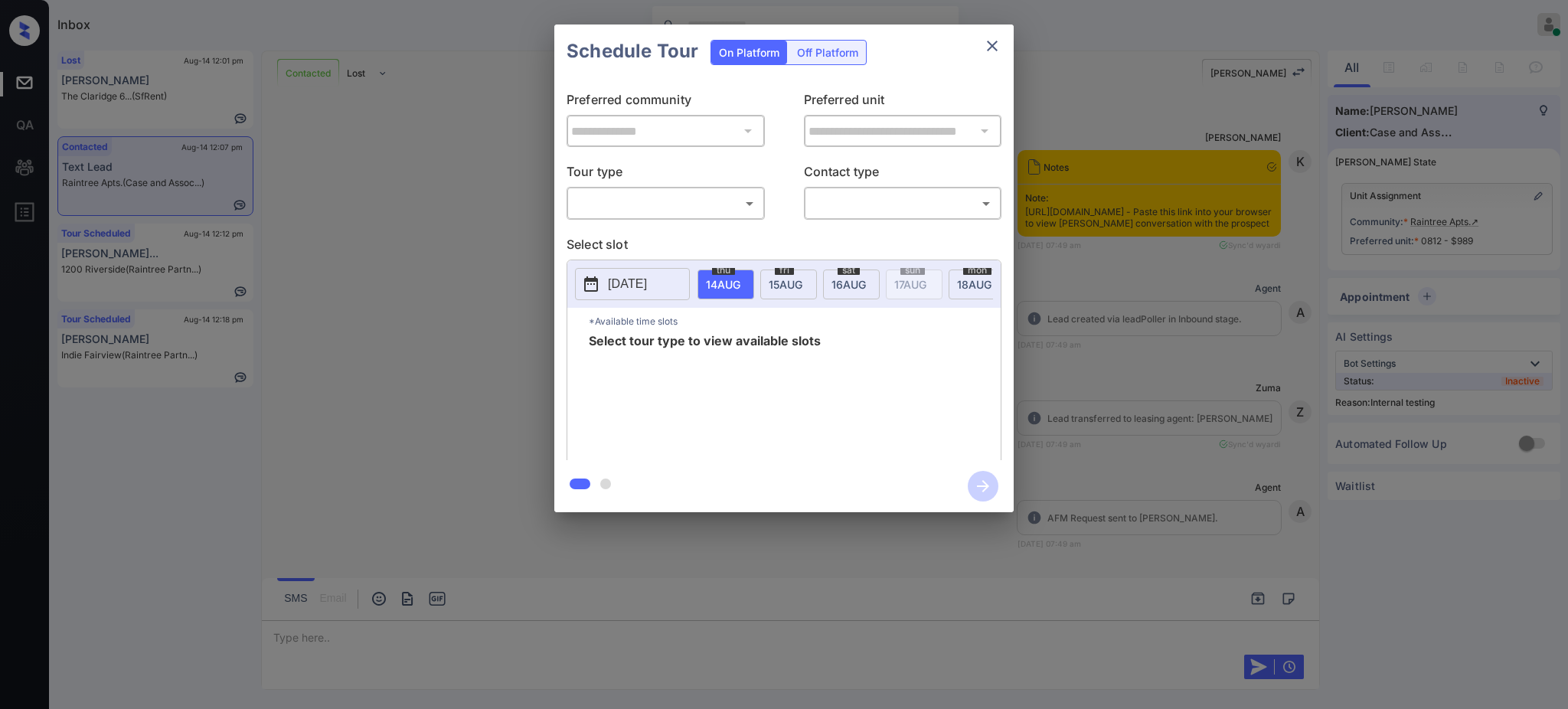
scroll to position [2767, 0]
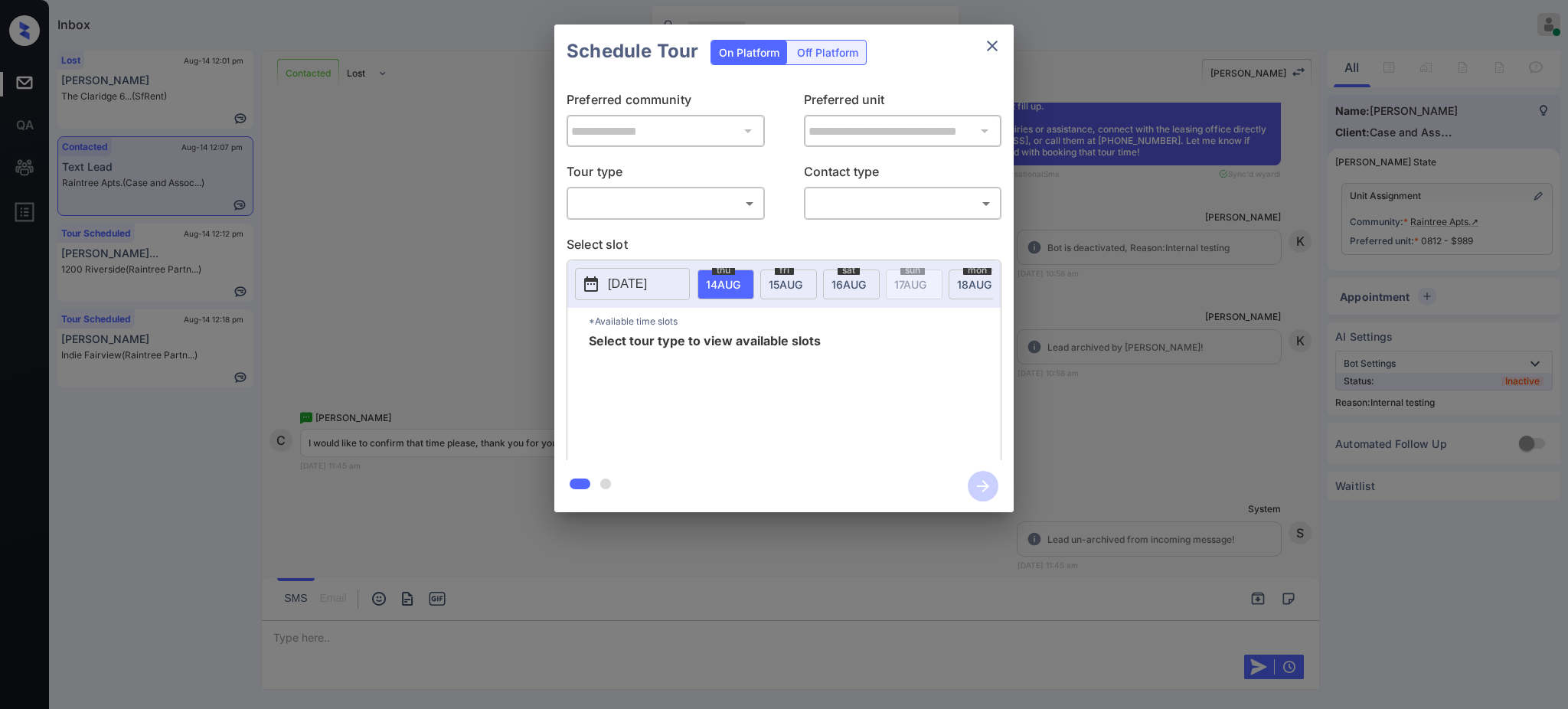
click at [643, 213] on body "Inbox [PERSON_NAME] Online Set yourself offline Set yourself on break Profile S…" at bounding box center [784, 354] width 1568 height 709
click at [638, 247] on li "In Person" at bounding box center [665, 238] width 188 height 28
type input "********"
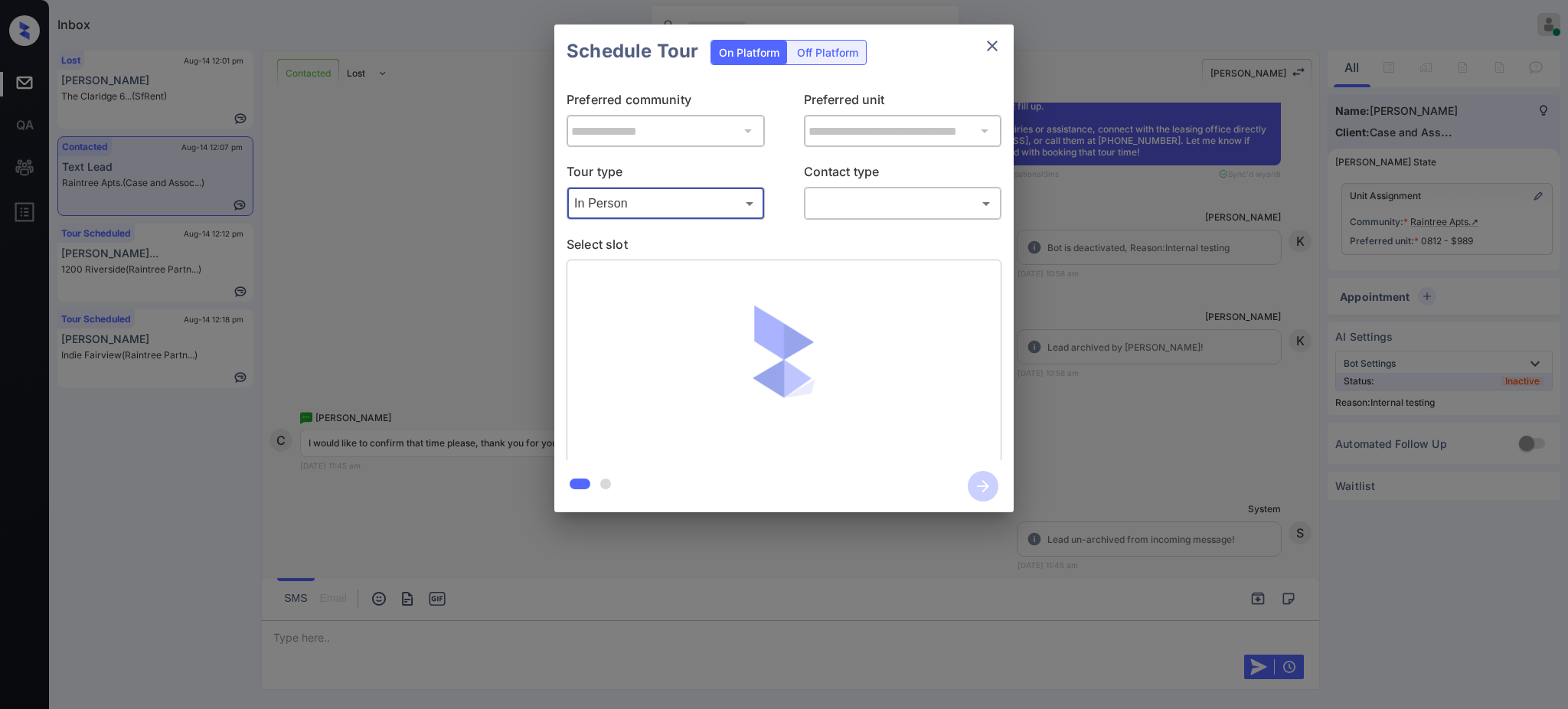
click at [867, 200] on body "Inbox [PERSON_NAME] Online Set yourself offline Set yourself on break Profile S…" at bounding box center [784, 354] width 1568 height 709
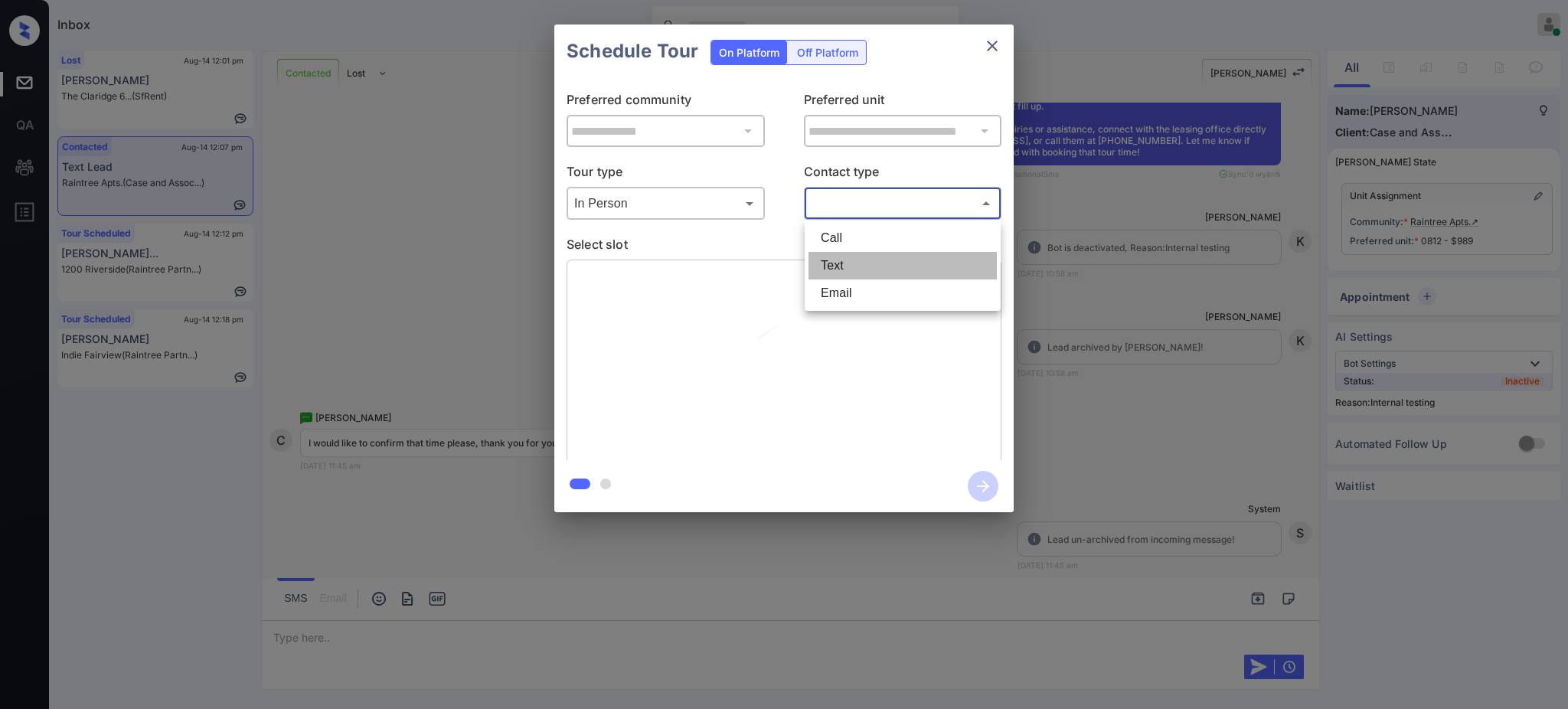
click at [862, 256] on li "Text" at bounding box center [903, 266] width 188 height 28
type input "****"
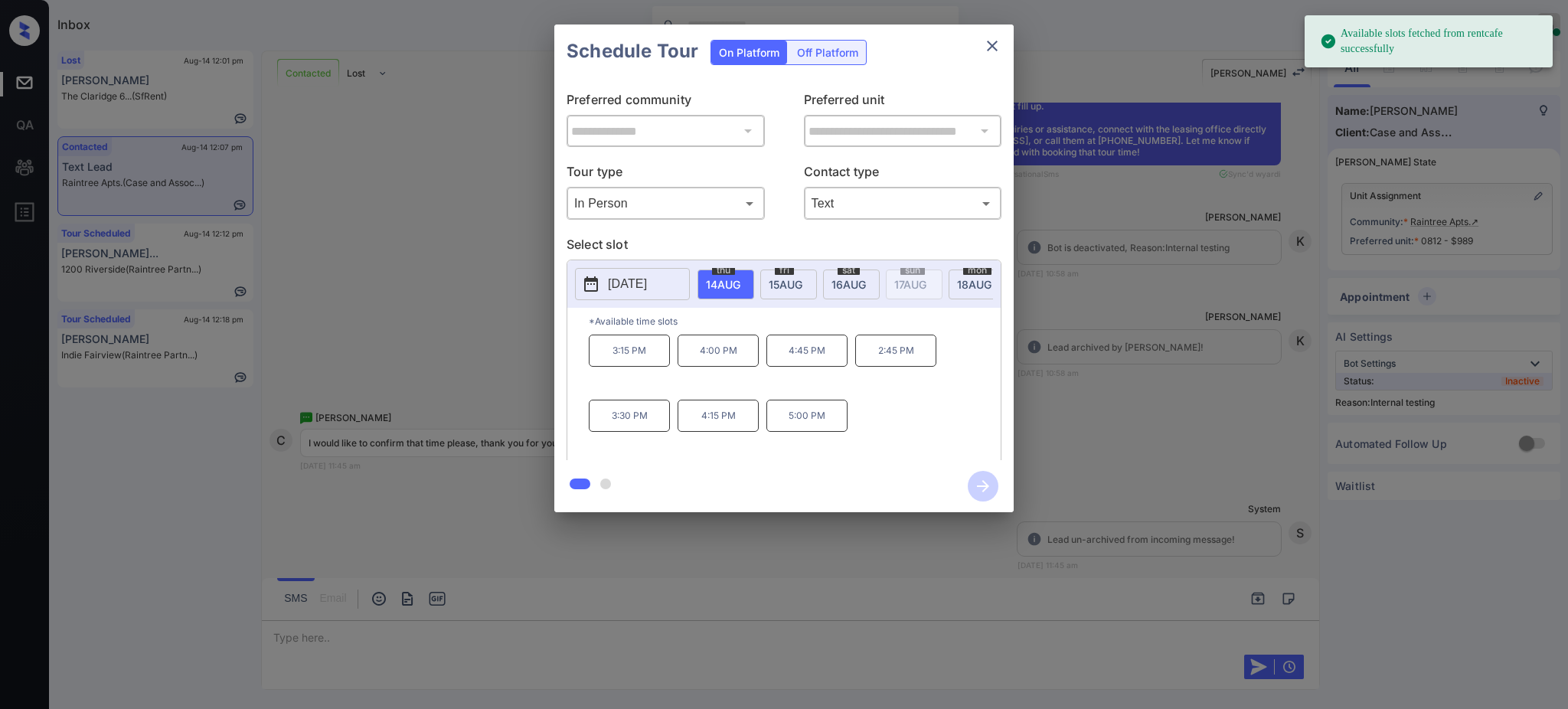
click at [741, 279] on span "[DATE]" at bounding box center [723, 285] width 34 height 13
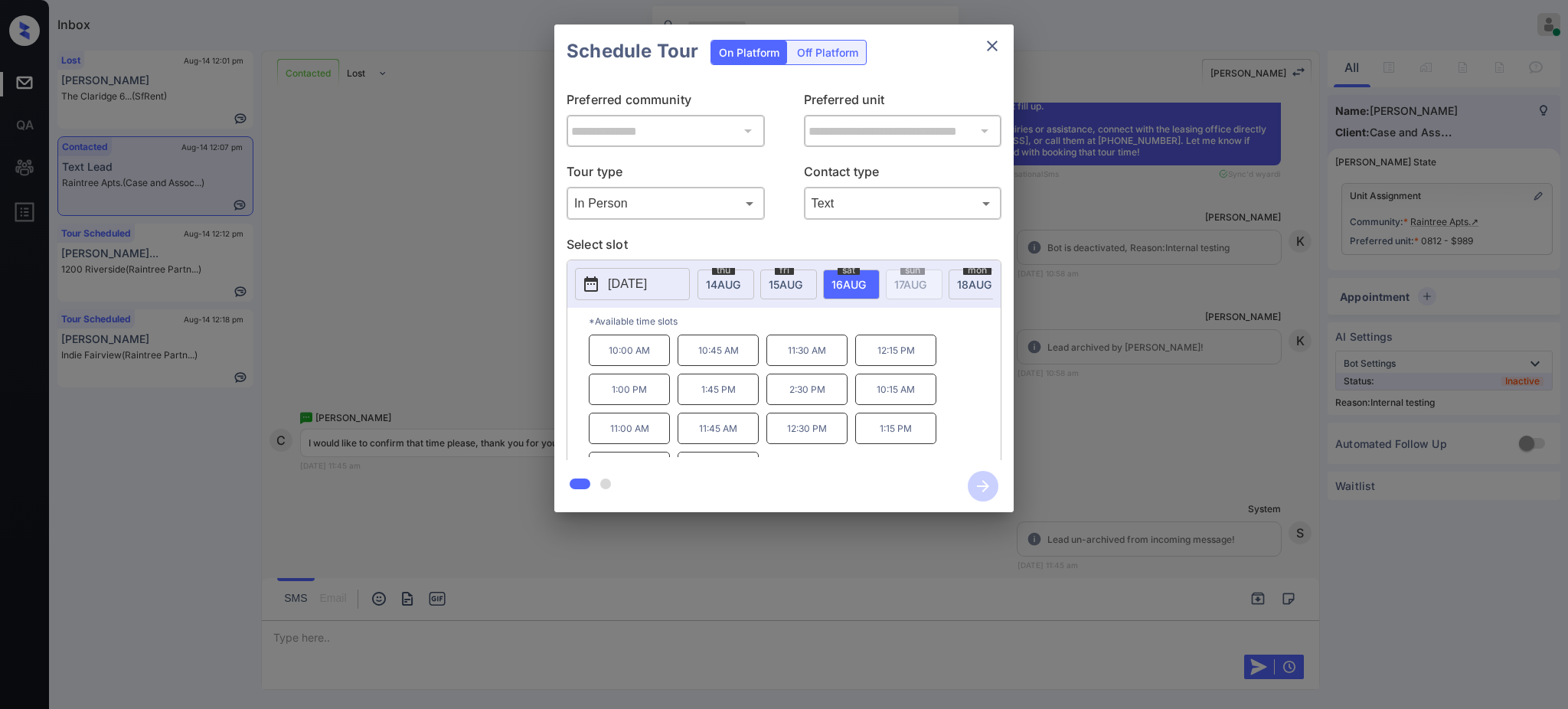
click at [622, 356] on p "10:00 AM" at bounding box center [629, 350] width 81 height 32
click at [981, 486] on icon "button" at bounding box center [983, 486] width 12 height 12
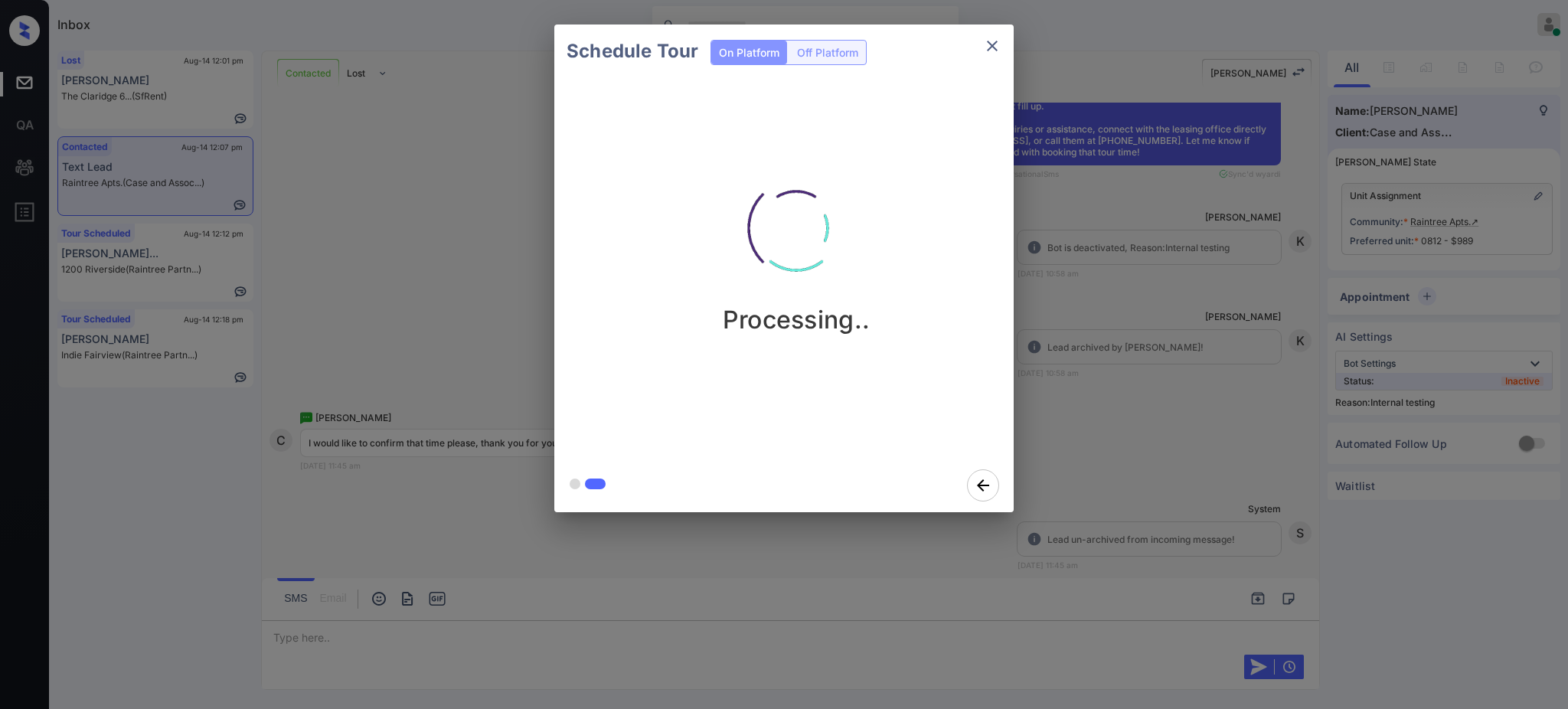
click at [1141, 399] on div "Schedule Tour On Platform Off Platform Processing.." at bounding box center [784, 269] width 1568 height 537
